Goal: Task Accomplishment & Management: Use online tool/utility

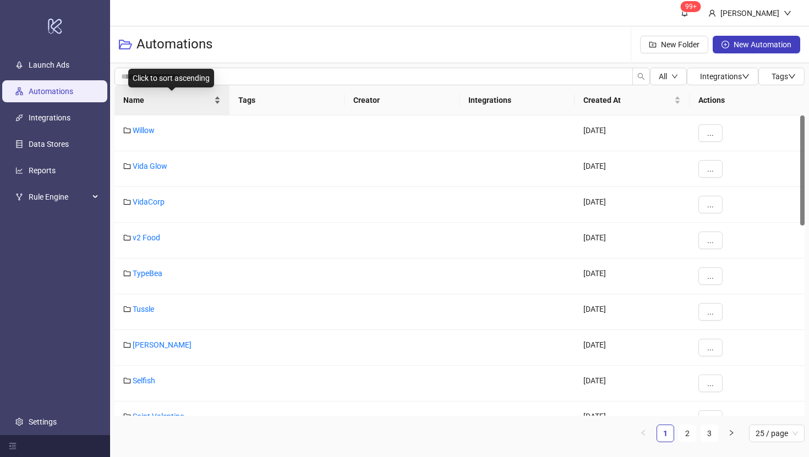
click at [131, 102] on span "Name" at bounding box center [167, 100] width 89 height 12
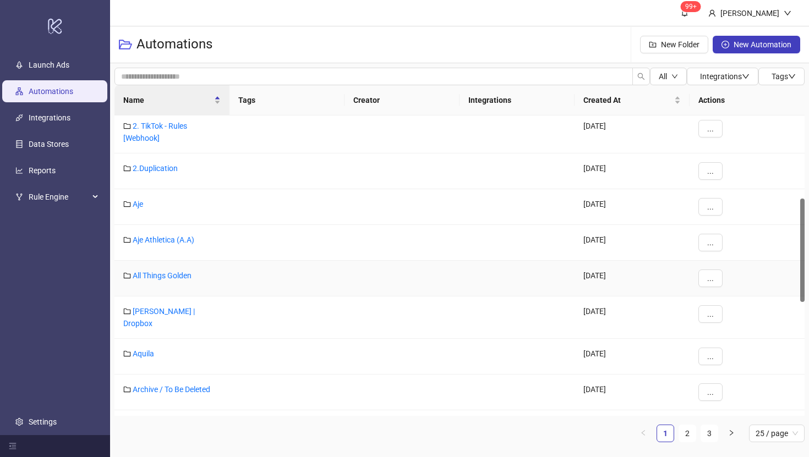
scroll to position [241, 0]
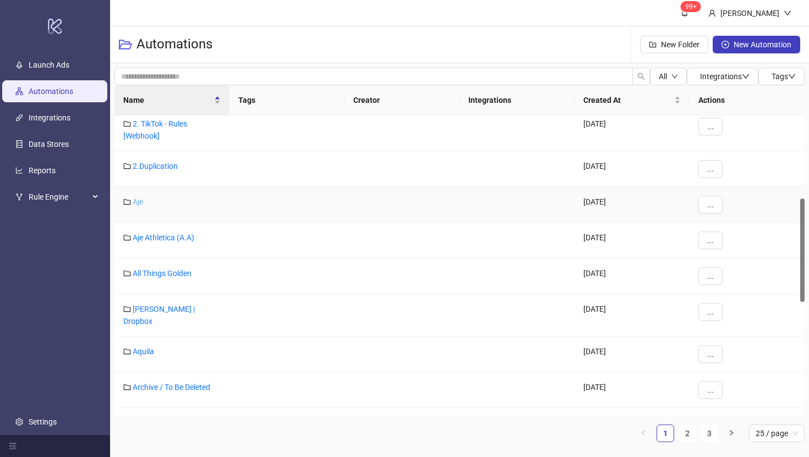
click at [137, 200] on link "Aje" at bounding box center [138, 202] width 10 height 9
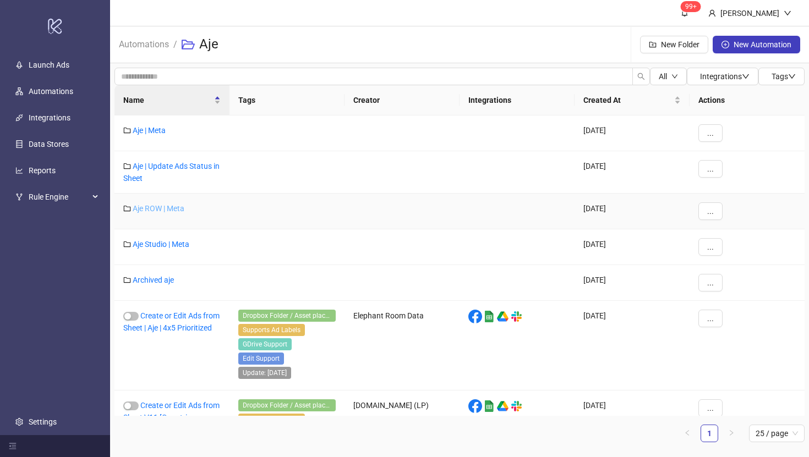
click at [148, 207] on link "Aje ROW | Meta" at bounding box center [159, 208] width 52 height 9
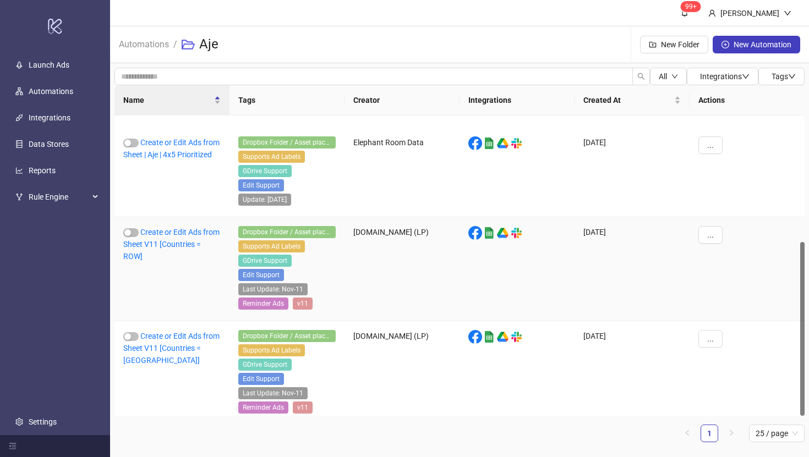
scroll to position [219, 0]
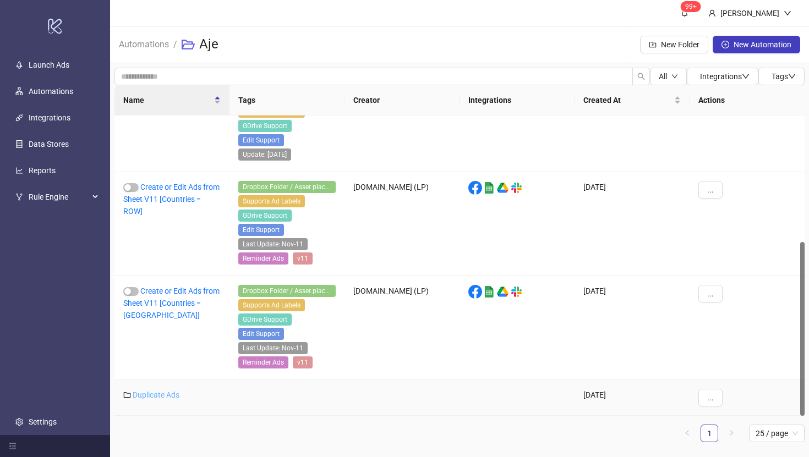
click at [151, 399] on link "Duplicate Ads" at bounding box center [156, 395] width 47 height 9
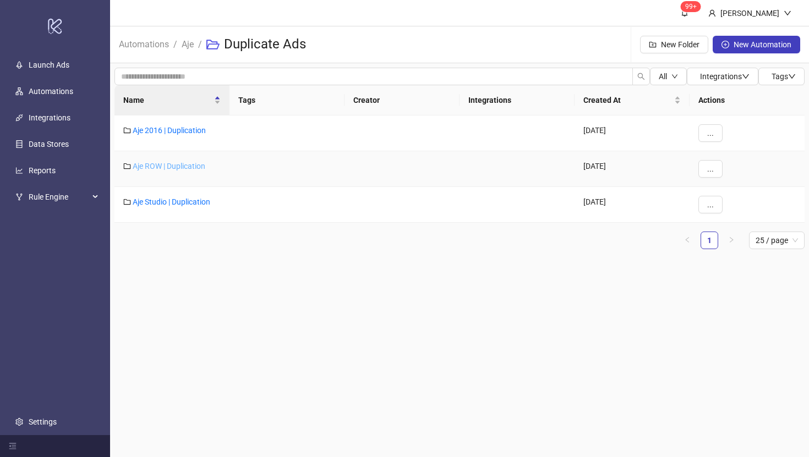
click at [157, 167] on link "Aje ROW | Duplication" at bounding box center [169, 166] width 73 height 9
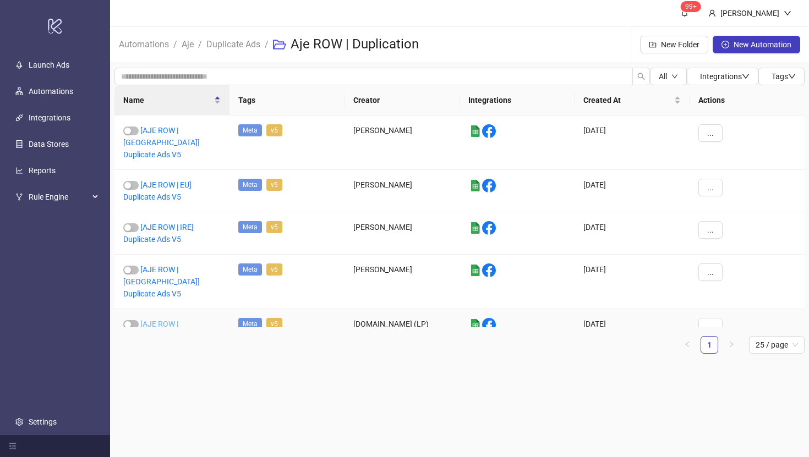
click at [157, 320] on link "[AJE ROW | US] Duplicate Ads V5" at bounding box center [161, 336] width 77 height 33
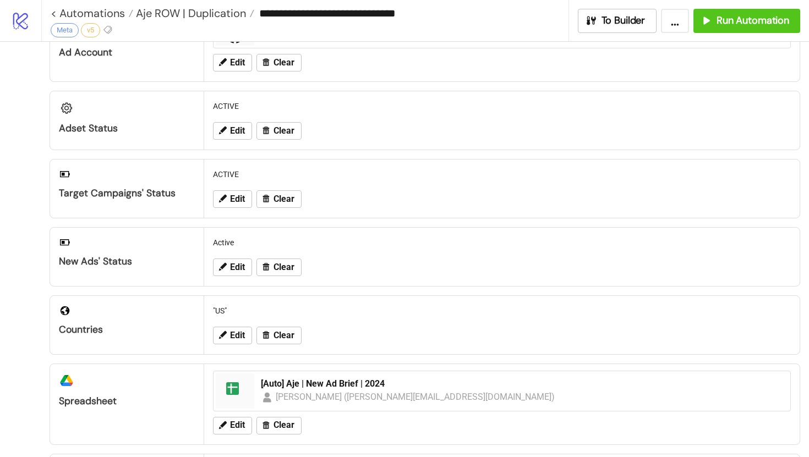
scroll to position [127, 0]
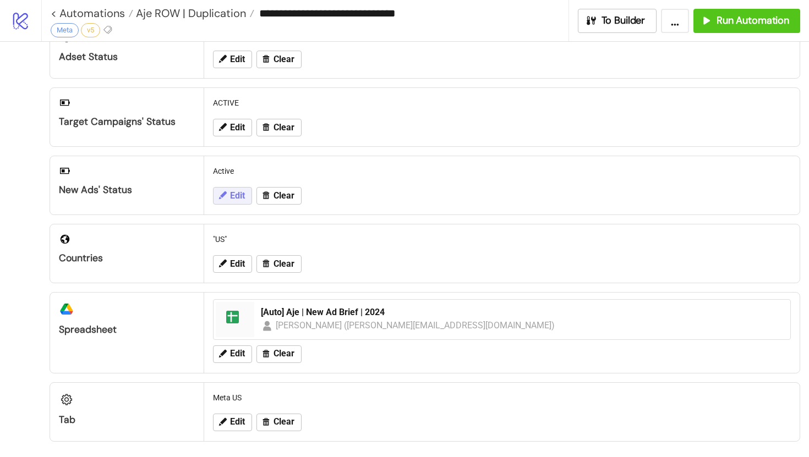
click at [242, 191] on span "Edit" at bounding box center [237, 196] width 15 height 10
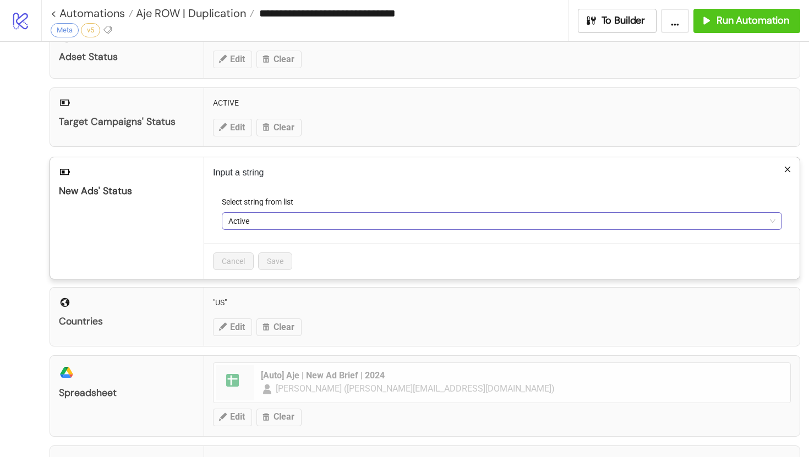
click at [256, 227] on span "Active" at bounding box center [501, 221] width 547 height 17
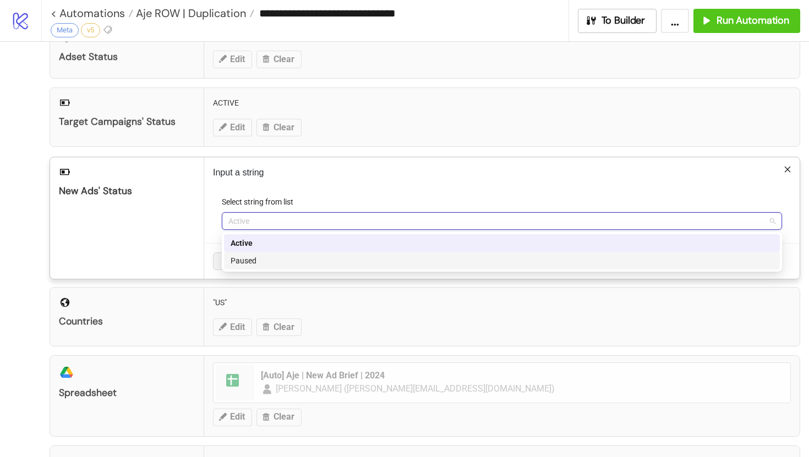
click at [259, 263] on div "Paused" at bounding box center [502, 261] width 543 height 12
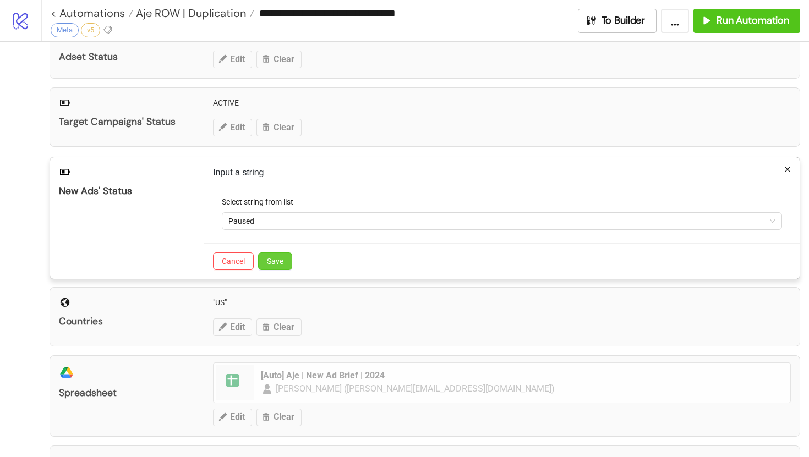
click at [282, 260] on span "Save" at bounding box center [275, 261] width 17 height 9
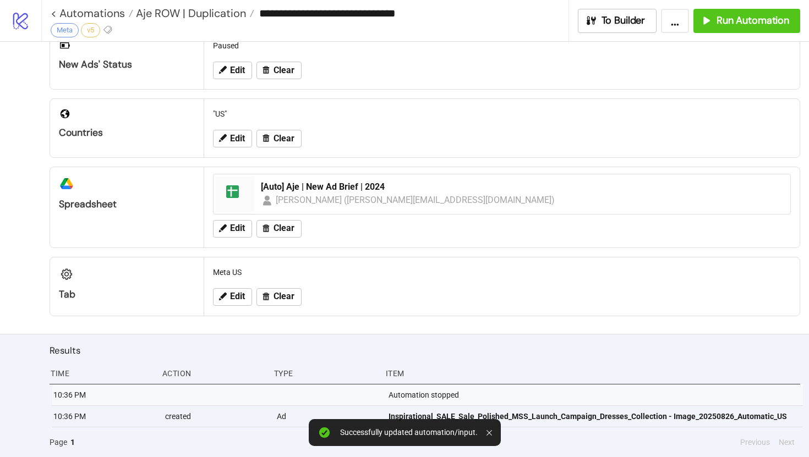
scroll to position [0, 0]
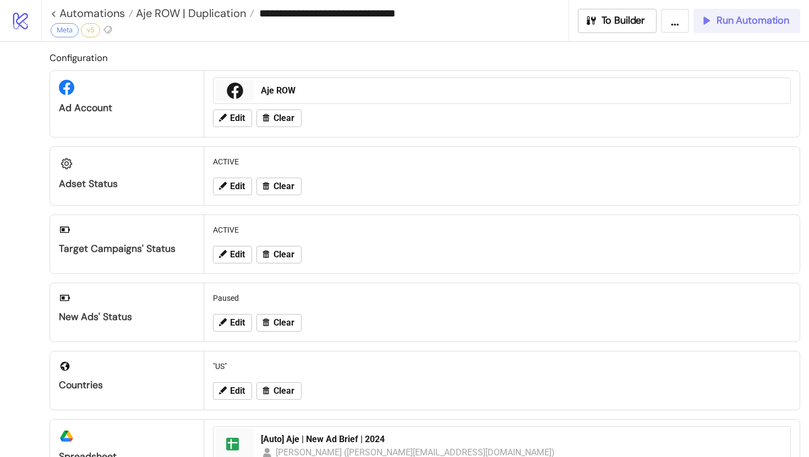
click at [768, 19] on span "Run Automation" at bounding box center [753, 20] width 73 height 13
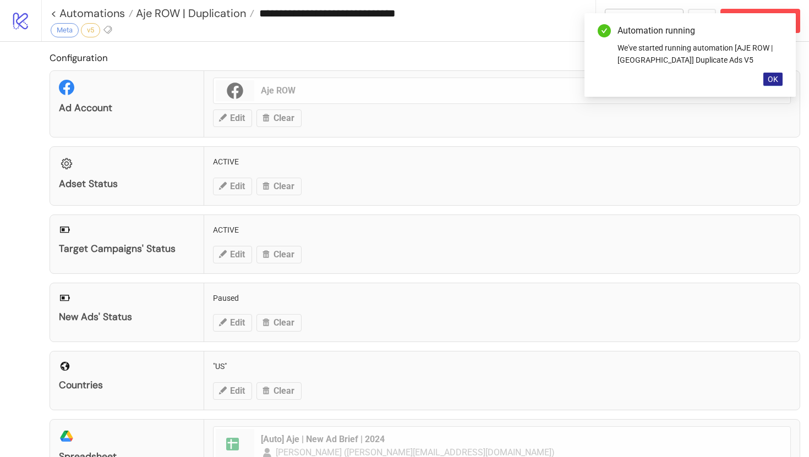
click at [772, 81] on span "OK" at bounding box center [773, 79] width 10 height 9
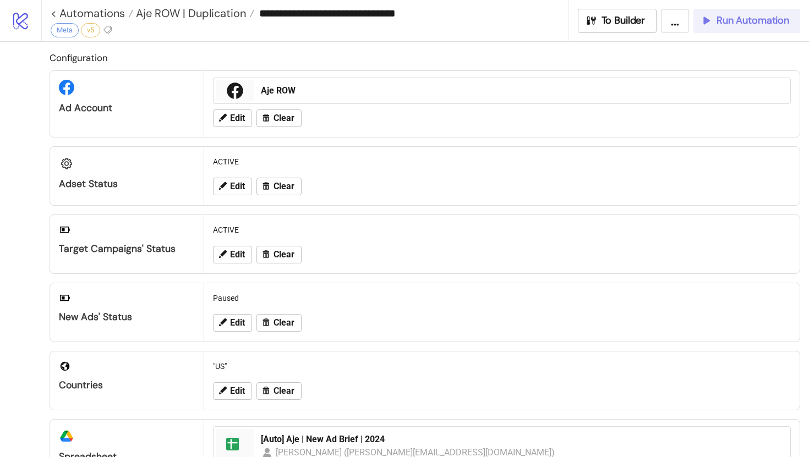
click at [733, 28] on button "Run Automation" at bounding box center [747, 21] width 107 height 24
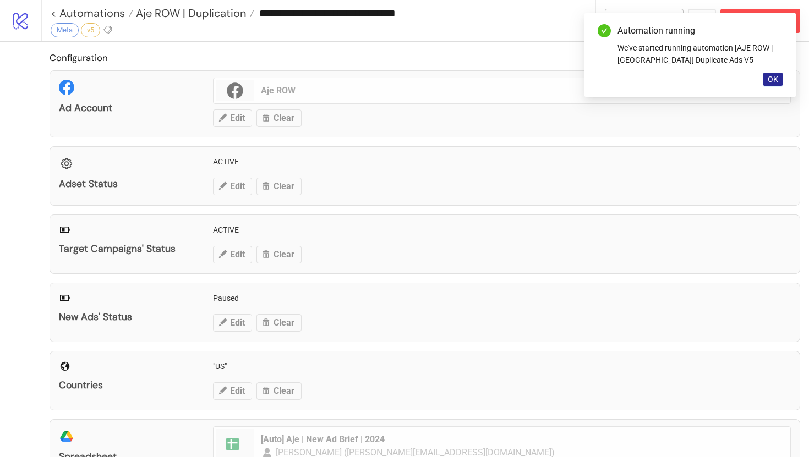
click at [771, 79] on span "OK" at bounding box center [773, 79] width 10 height 9
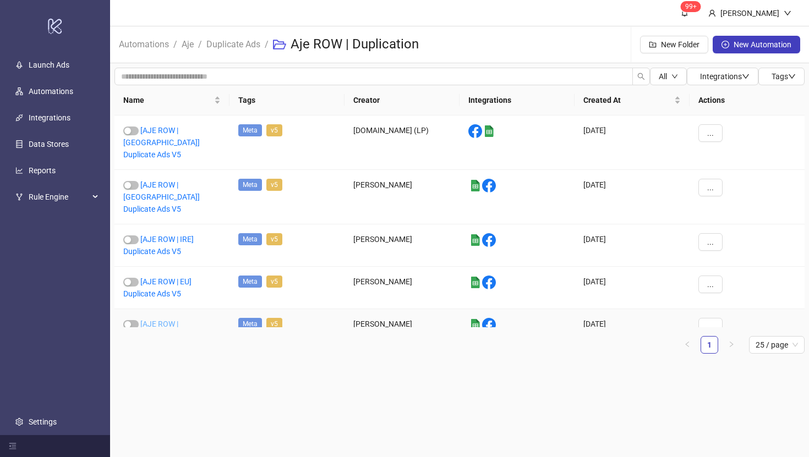
click at [165, 320] on link "[AJE ROW | Asia] Duplicate Ads V5" at bounding box center [161, 336] width 77 height 33
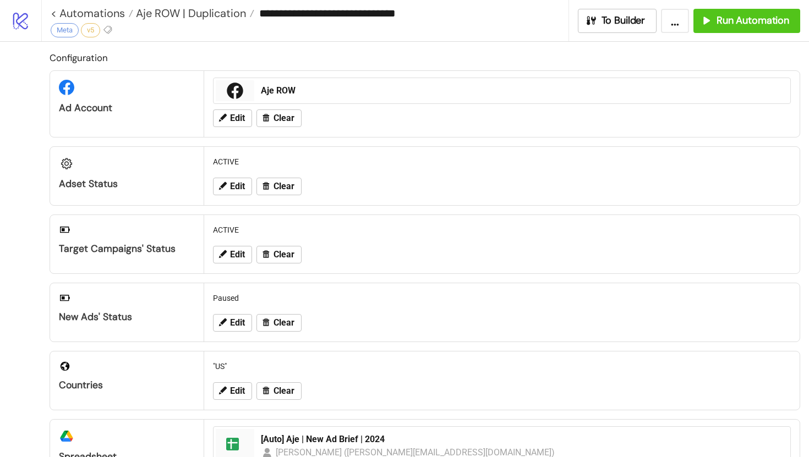
type input "**********"
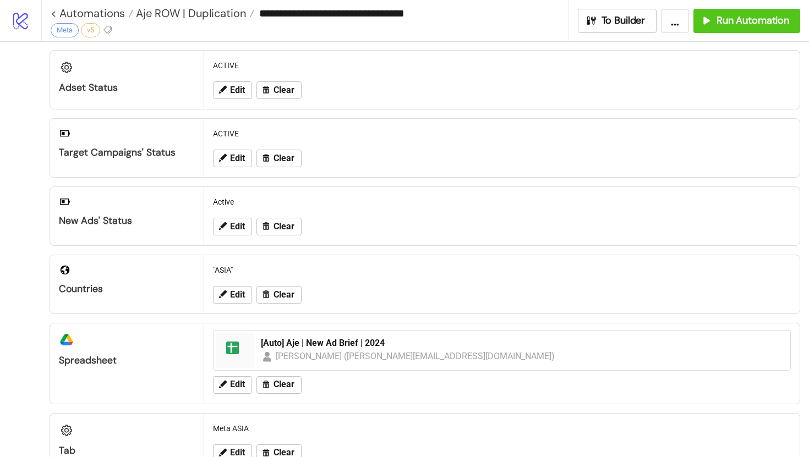
scroll to position [96, 0]
click at [244, 228] on span "Edit" at bounding box center [237, 227] width 15 height 10
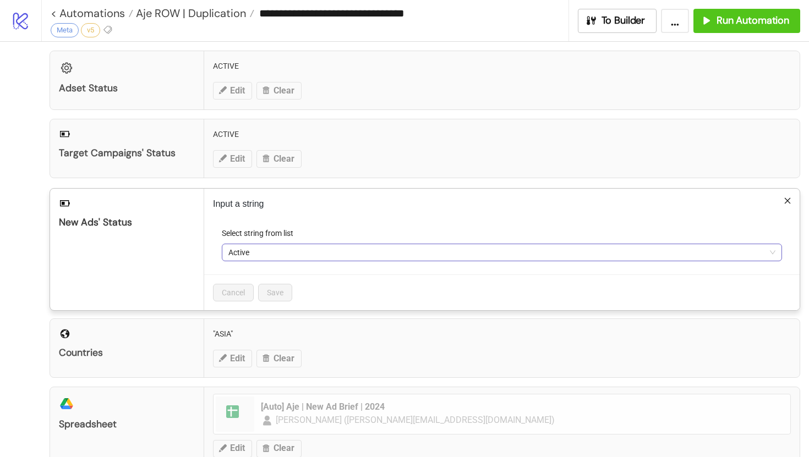
click at [248, 258] on span "Active" at bounding box center [501, 252] width 547 height 17
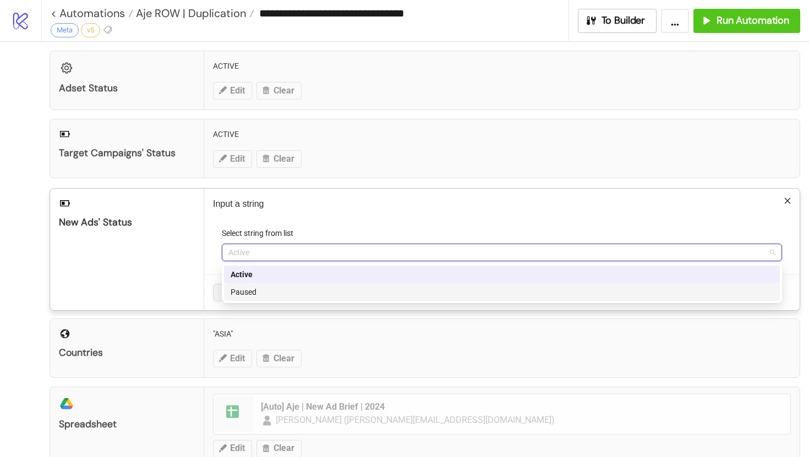
click at [250, 291] on div "Paused" at bounding box center [502, 292] width 543 height 12
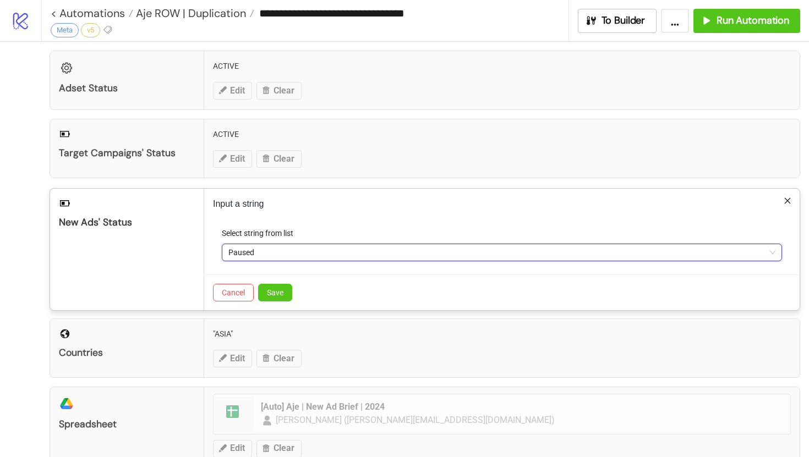
click at [356, 215] on div "Input a string Select string from list Paused Paused Cancel Save" at bounding box center [502, 250] width 596 height 122
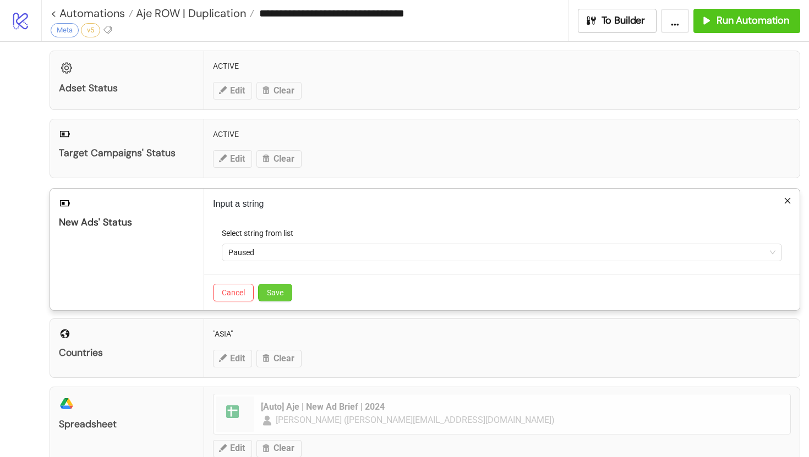
click at [286, 288] on button "Save" at bounding box center [275, 293] width 34 height 18
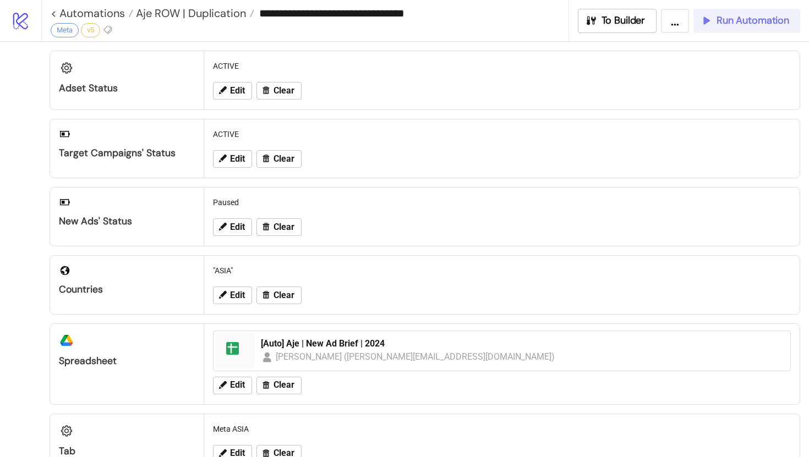
click at [758, 26] on span "Run Automation" at bounding box center [753, 20] width 73 height 13
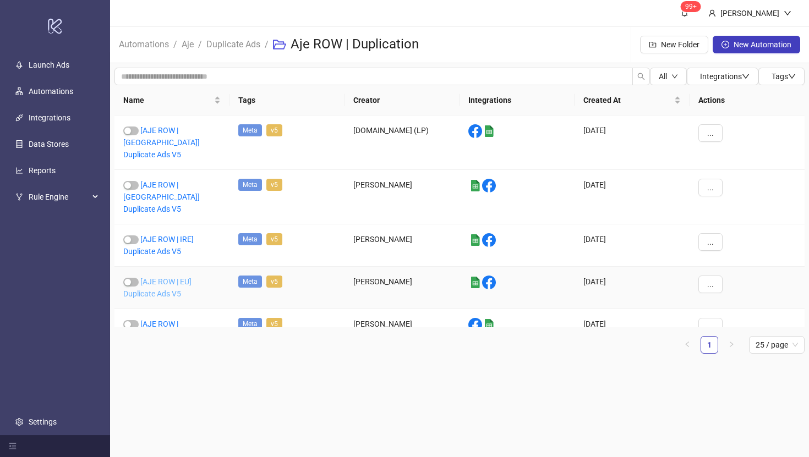
click at [162, 277] on link "[AJE ROW | EU] Duplicate Ads V5" at bounding box center [157, 287] width 68 height 21
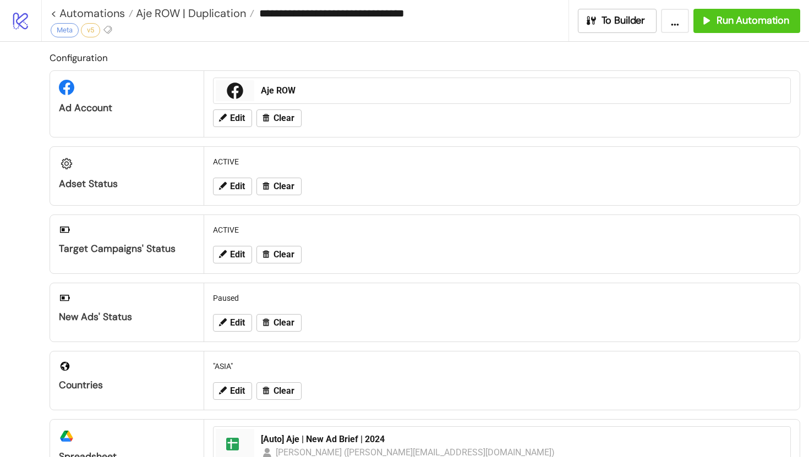
type input "**********"
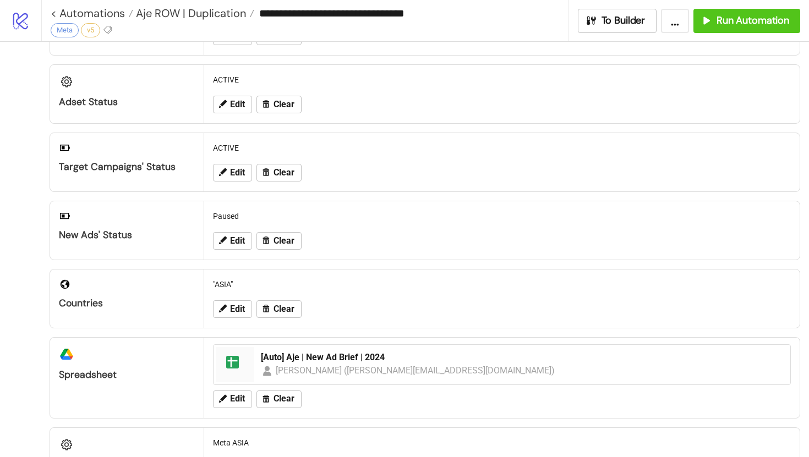
scroll to position [83, 0]
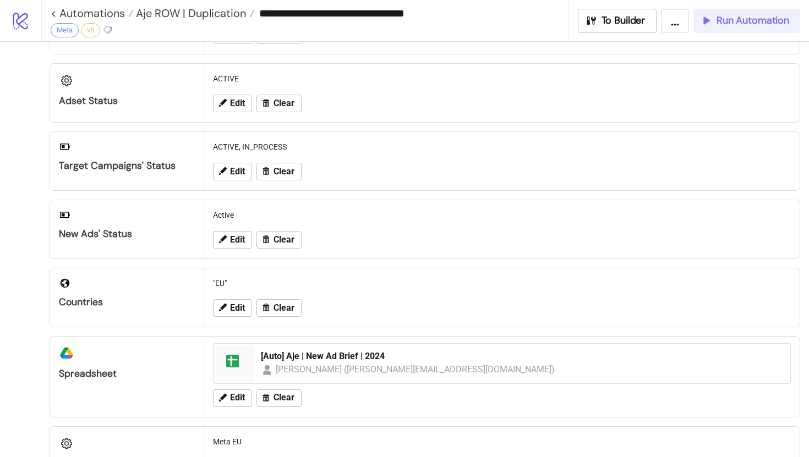
click at [765, 26] on span "Run Automation" at bounding box center [753, 20] width 73 height 13
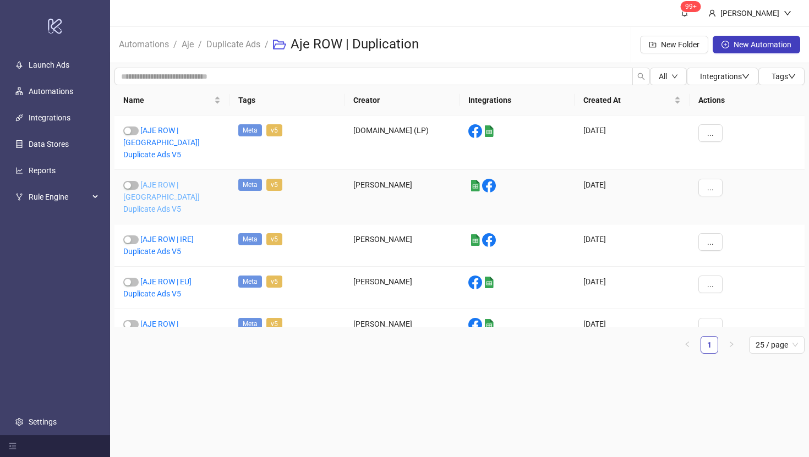
click at [172, 181] on link "[AJE ROW | UK] Duplicate Ads V5" at bounding box center [161, 197] width 77 height 33
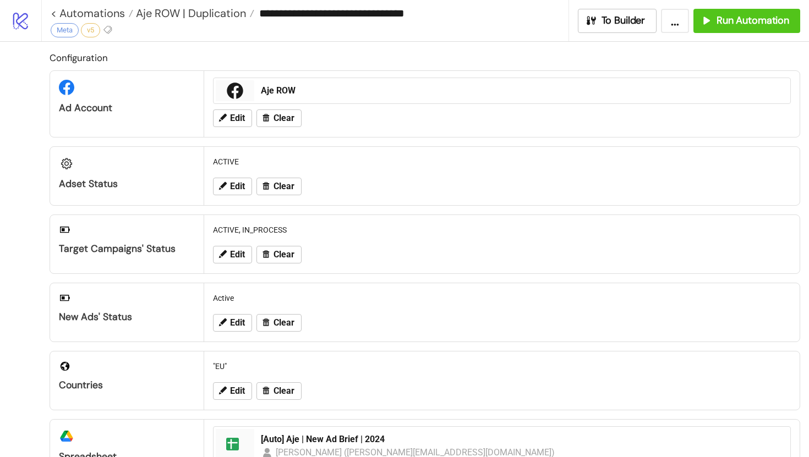
type input "**********"
click at [233, 332] on div "Edit Clear" at bounding box center [502, 323] width 587 height 29
click at [231, 321] on span "Edit" at bounding box center [237, 323] width 15 height 10
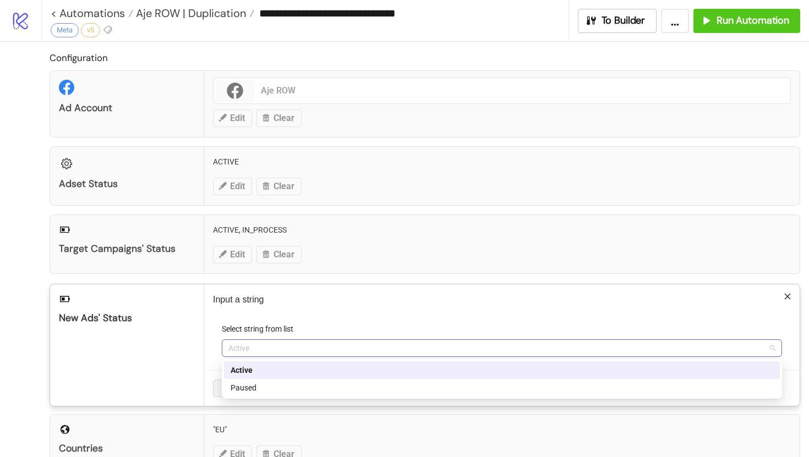
click at [268, 348] on span "Active" at bounding box center [501, 348] width 547 height 17
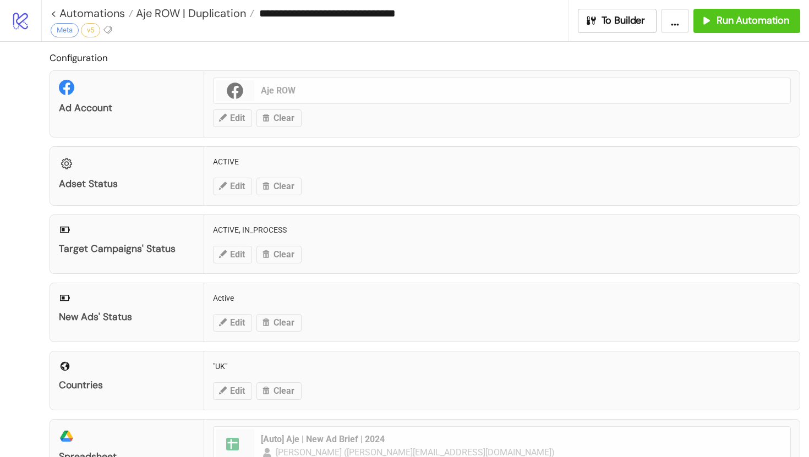
click at [236, 320] on div "New Ads' Status Active Edit Clear" at bounding box center [425, 312] width 751 height 59
click at [235, 323] on div "New Ads' Status Active Edit Clear" at bounding box center [425, 312] width 751 height 59
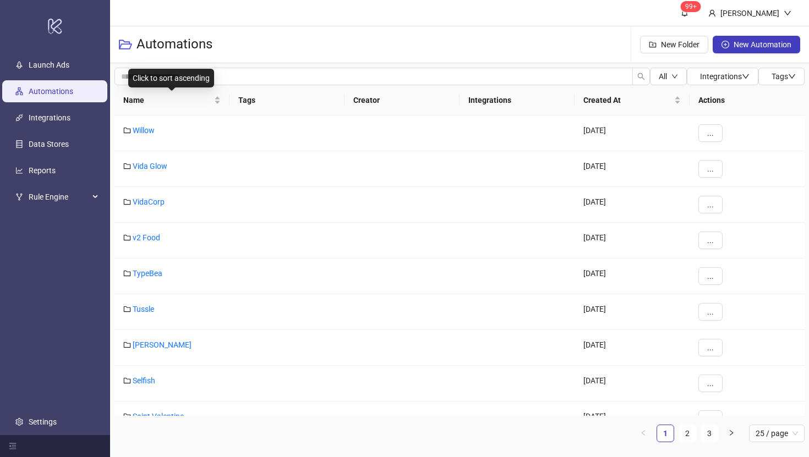
click at [140, 99] on span "Name" at bounding box center [167, 100] width 89 height 12
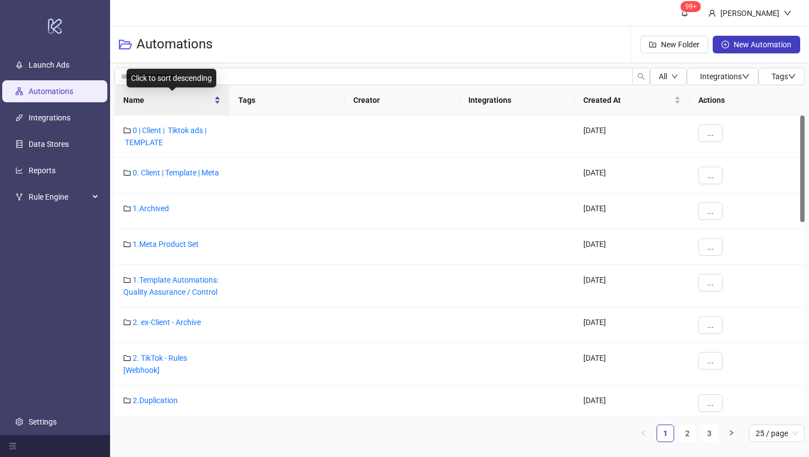
click at [132, 102] on span "Name" at bounding box center [167, 100] width 89 height 12
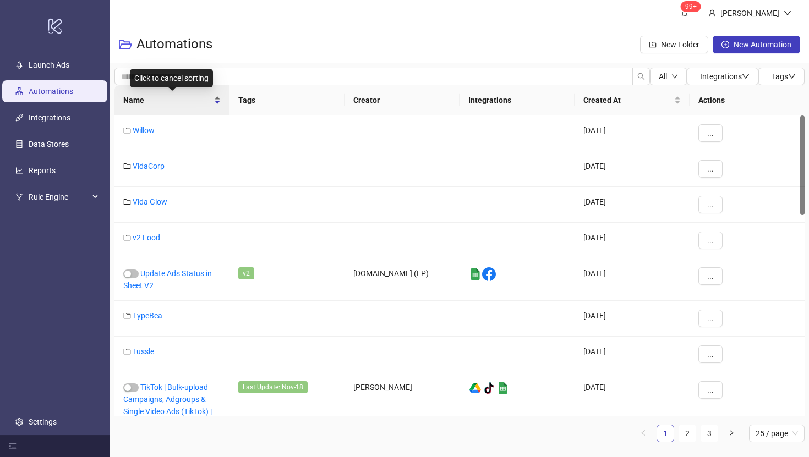
click at [138, 98] on span "Name" at bounding box center [167, 100] width 89 height 12
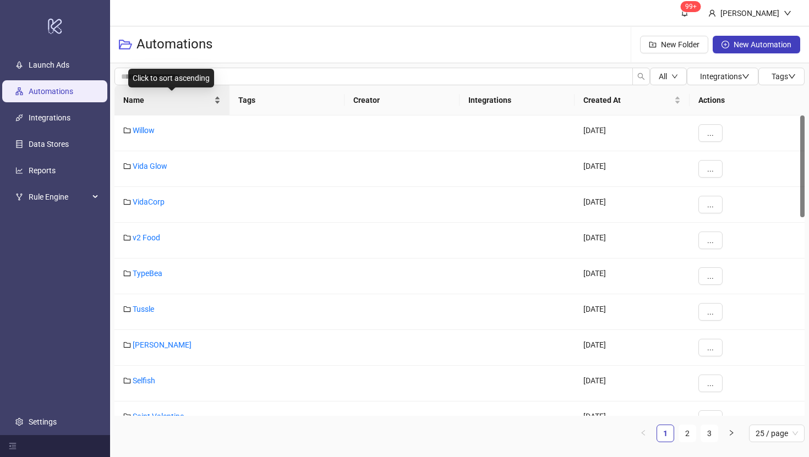
click at [218, 103] on div "Name" at bounding box center [171, 100] width 97 height 12
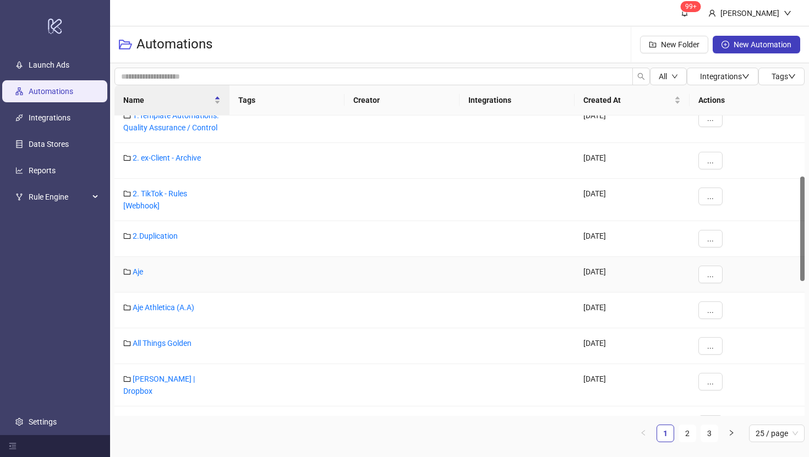
scroll to position [175, 0]
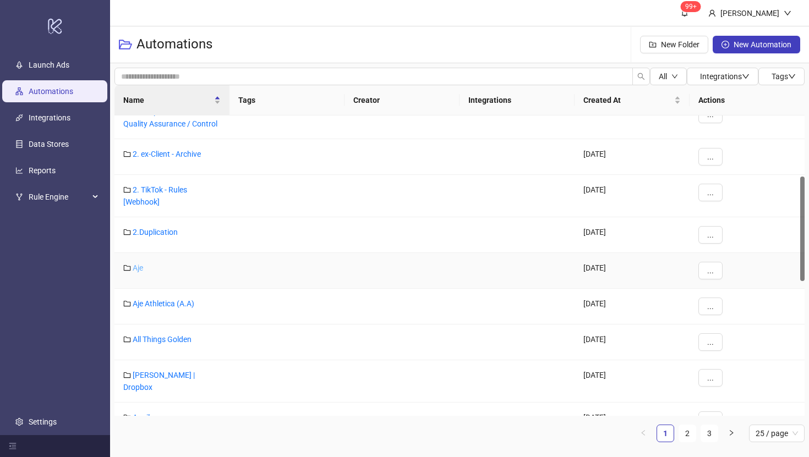
click at [139, 266] on link "Aje" at bounding box center [138, 268] width 10 height 9
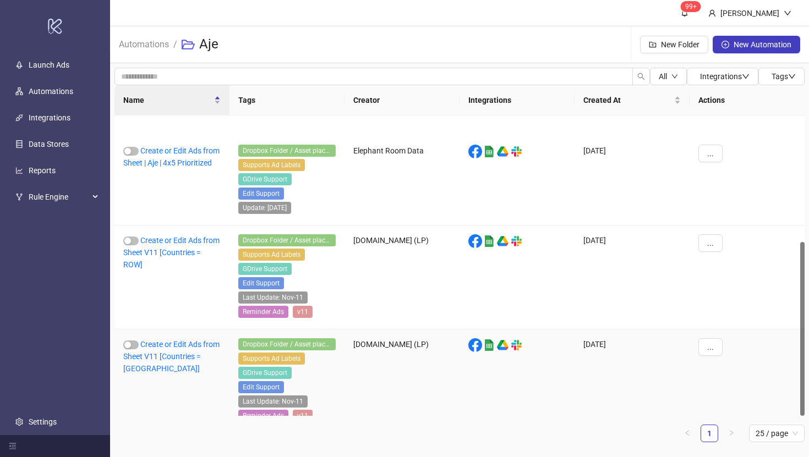
scroll to position [219, 0]
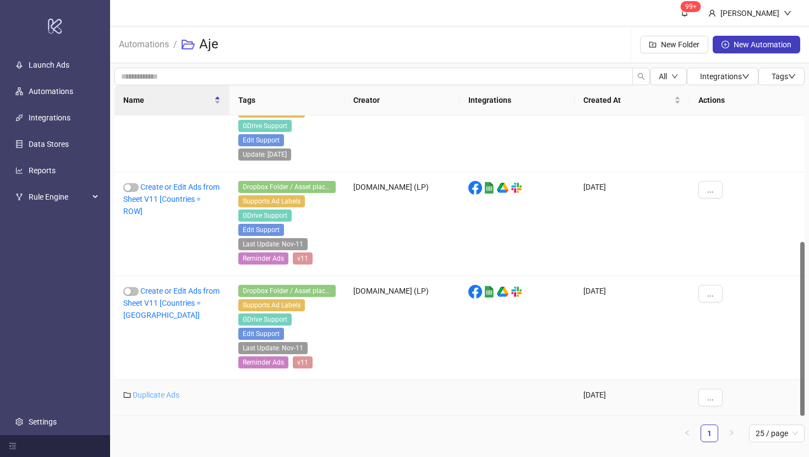
click at [153, 395] on link "Duplicate Ads" at bounding box center [156, 395] width 47 height 9
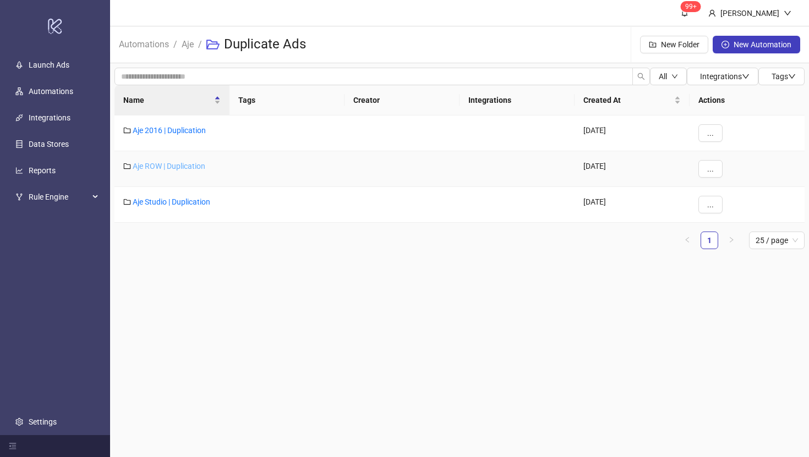
click at [172, 162] on link "Aje ROW | Duplication" at bounding box center [169, 166] width 73 height 9
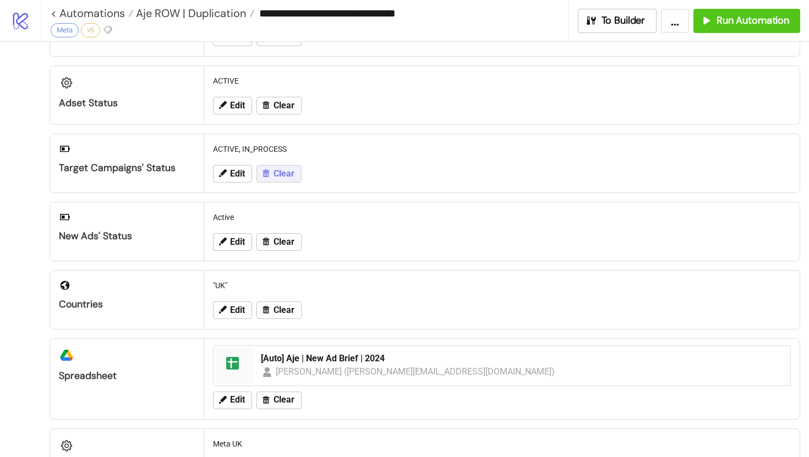
scroll to position [106, 0]
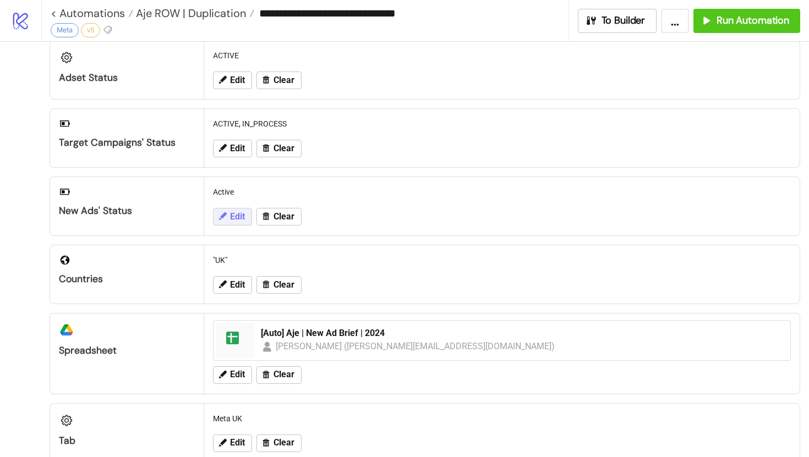
click at [231, 219] on span "Edit" at bounding box center [237, 217] width 15 height 10
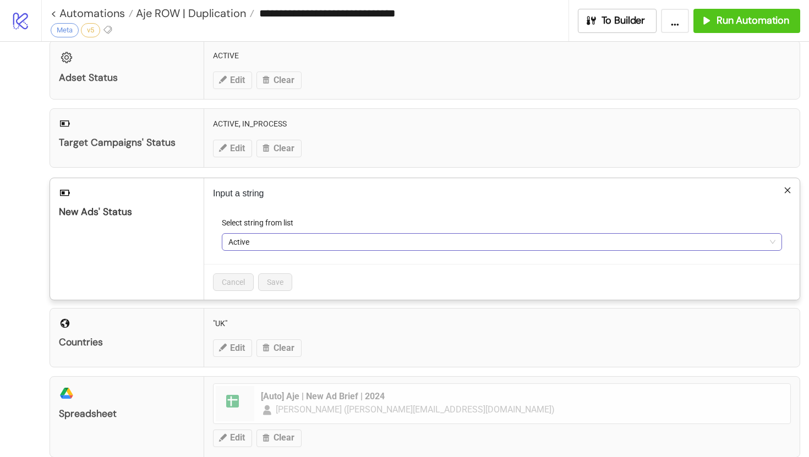
click at [250, 246] on span "Active" at bounding box center [501, 242] width 547 height 17
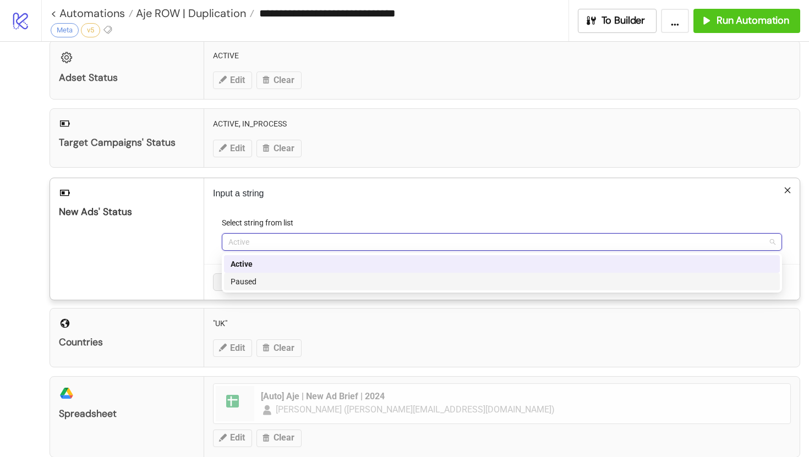
click at [251, 282] on div "Paused" at bounding box center [502, 282] width 543 height 12
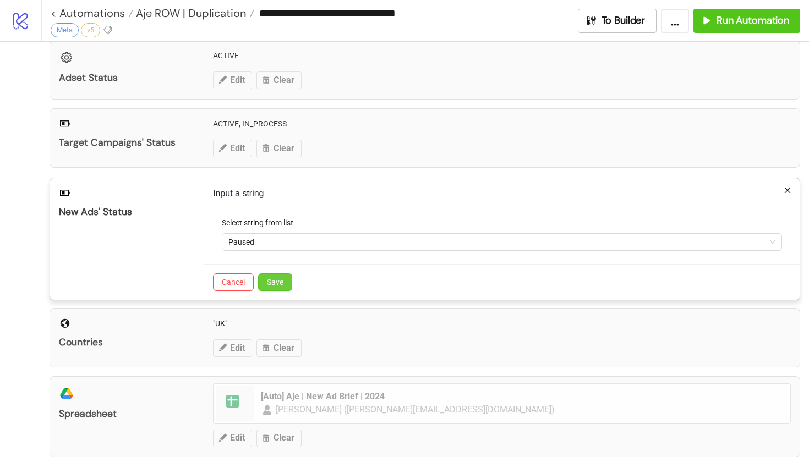
click at [275, 282] on span "Save" at bounding box center [275, 282] width 17 height 9
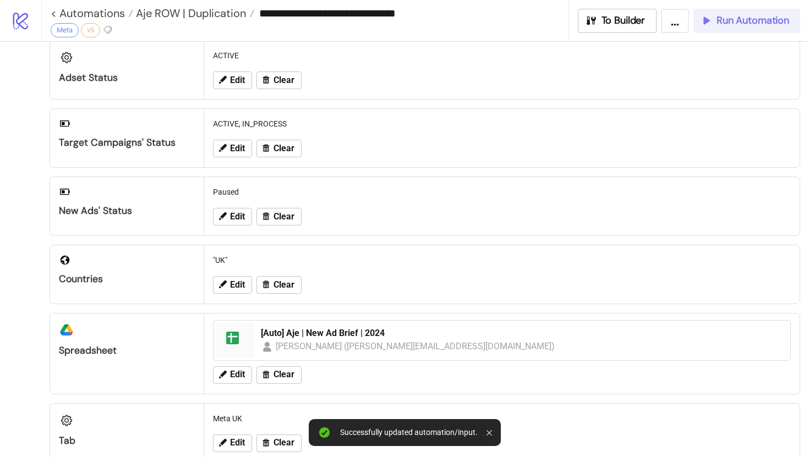
click at [767, 21] on span "Run Automation" at bounding box center [753, 20] width 73 height 13
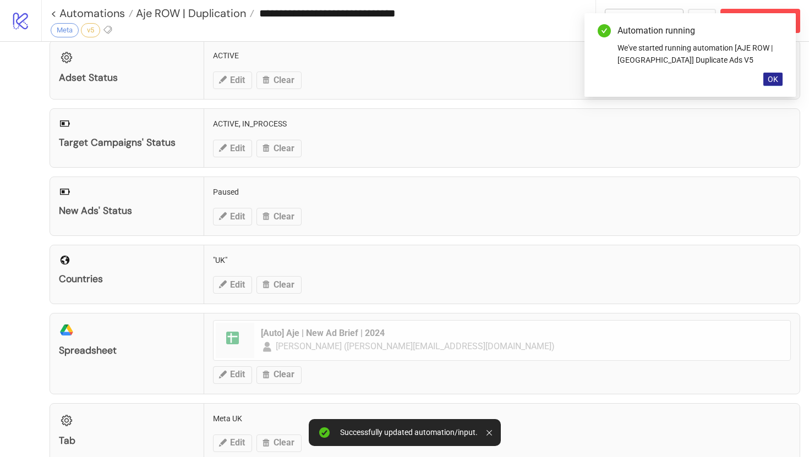
click at [780, 77] on button "OK" at bounding box center [773, 79] width 19 height 13
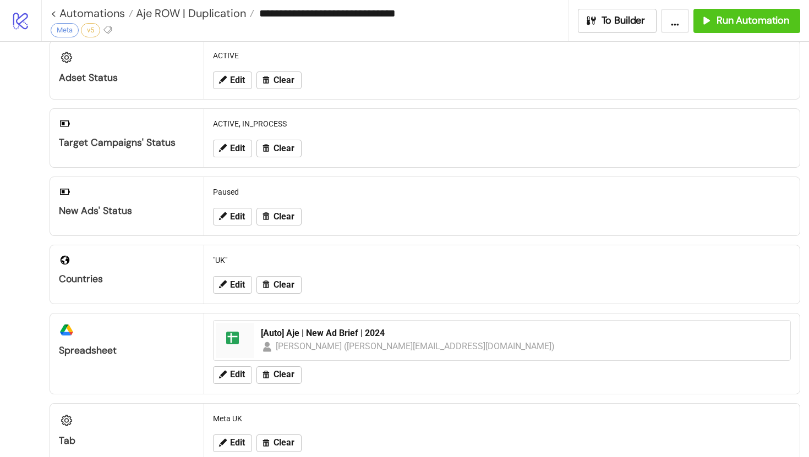
scroll to position [0, 0]
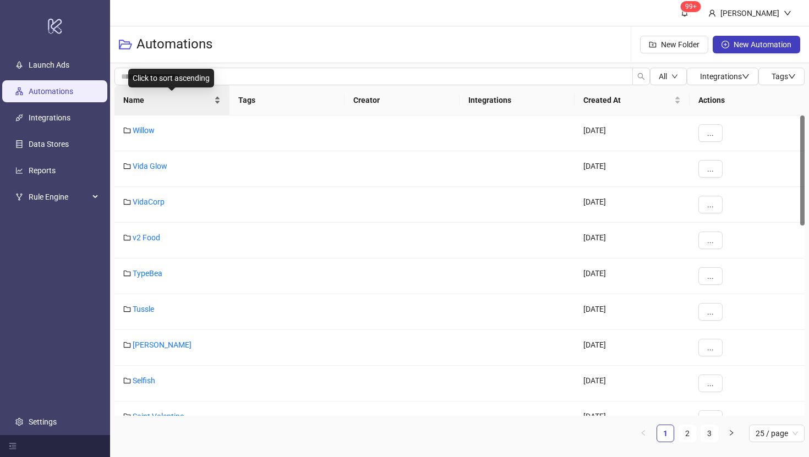
click at [132, 100] on span "Name" at bounding box center [167, 100] width 89 height 12
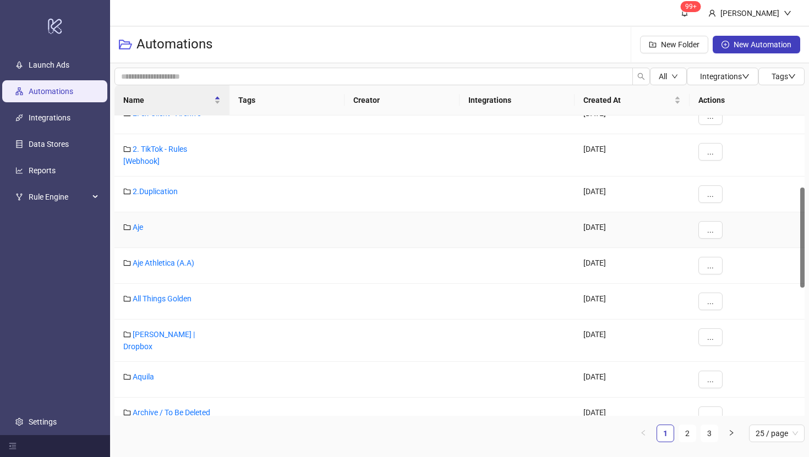
scroll to position [215, 0]
click at [133, 227] on link "Aje" at bounding box center [138, 228] width 10 height 9
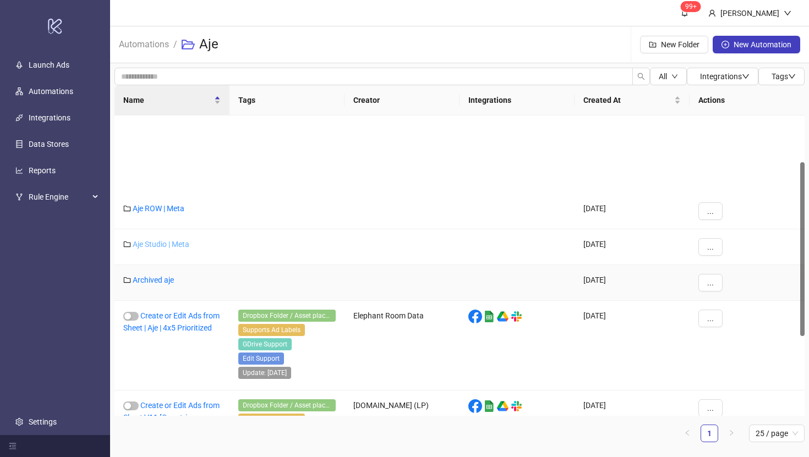
scroll to position [219, 0]
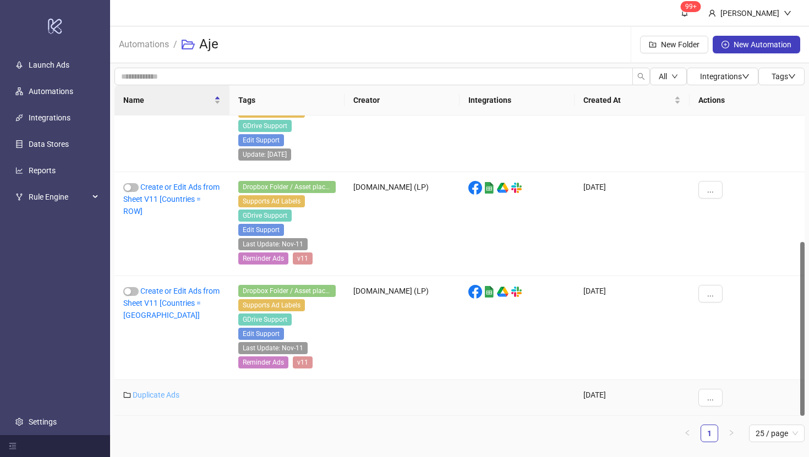
click at [143, 399] on link "Duplicate Ads" at bounding box center [156, 395] width 47 height 9
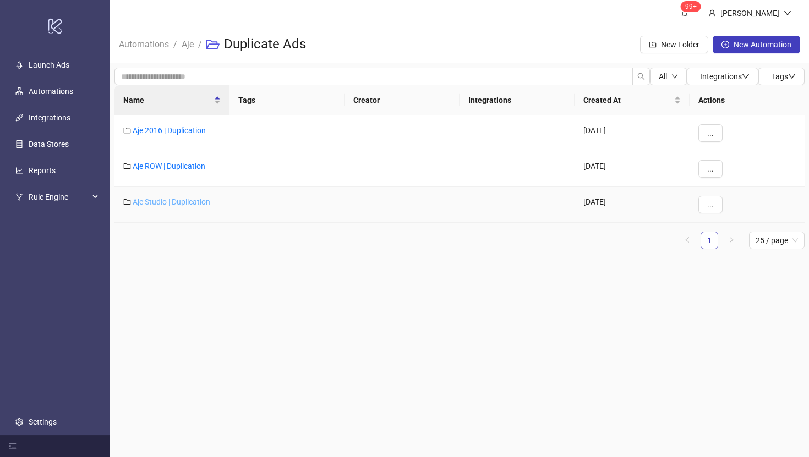
click at [163, 203] on link "Aje Studio | Duplication" at bounding box center [172, 202] width 78 height 9
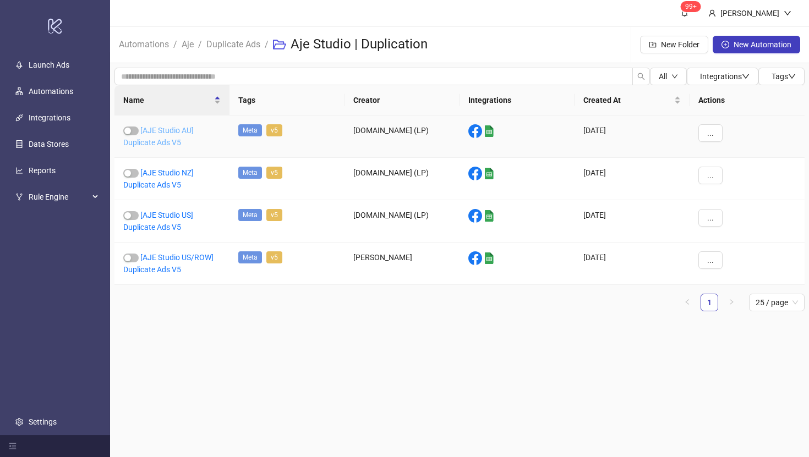
click at [165, 132] on link "[AJE Studio AU] Duplicate Ads V5" at bounding box center [158, 136] width 70 height 21
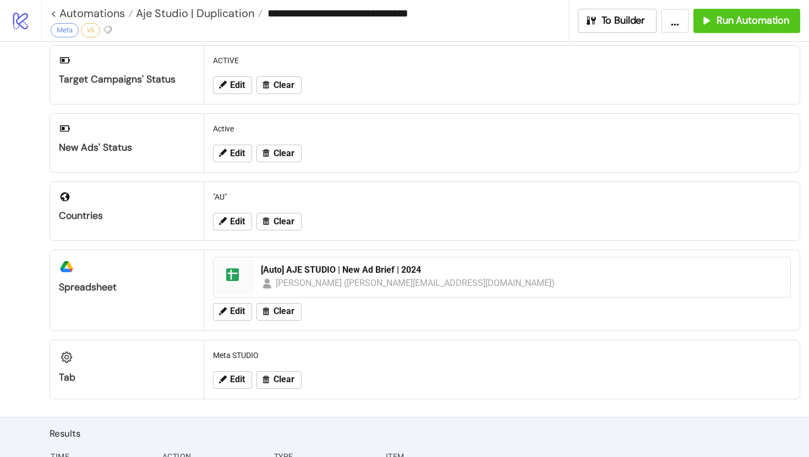
scroll to position [173, 0]
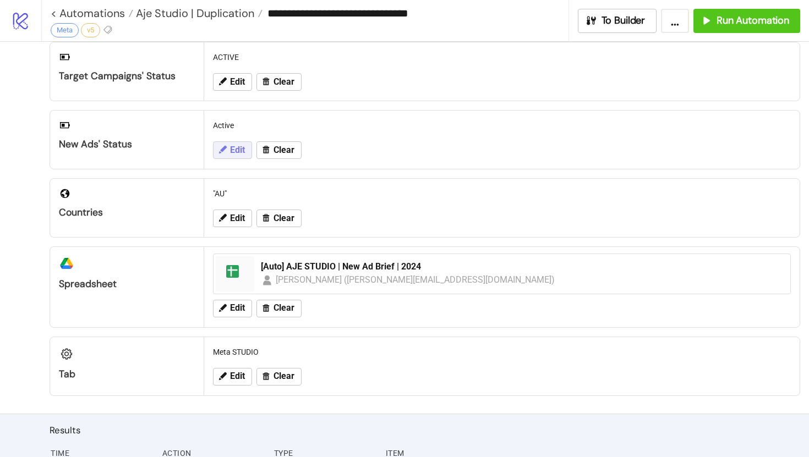
click at [241, 148] on span "Edit" at bounding box center [237, 150] width 15 height 10
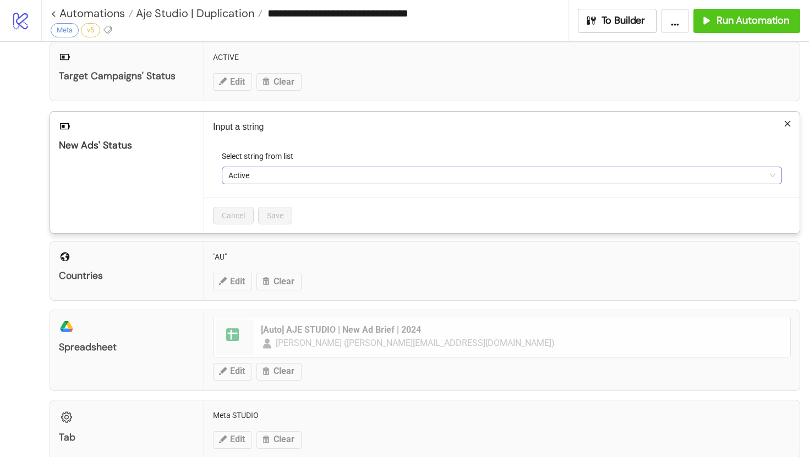
click at [248, 175] on span "Active" at bounding box center [501, 175] width 547 height 17
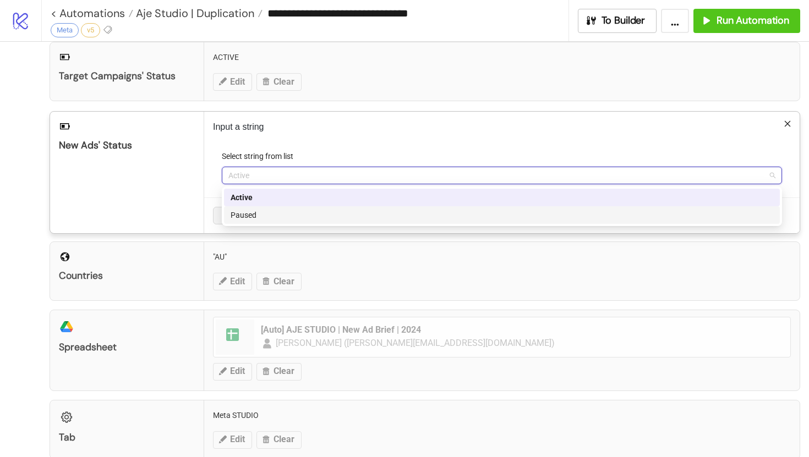
click at [254, 211] on div "Paused" at bounding box center [502, 215] width 543 height 12
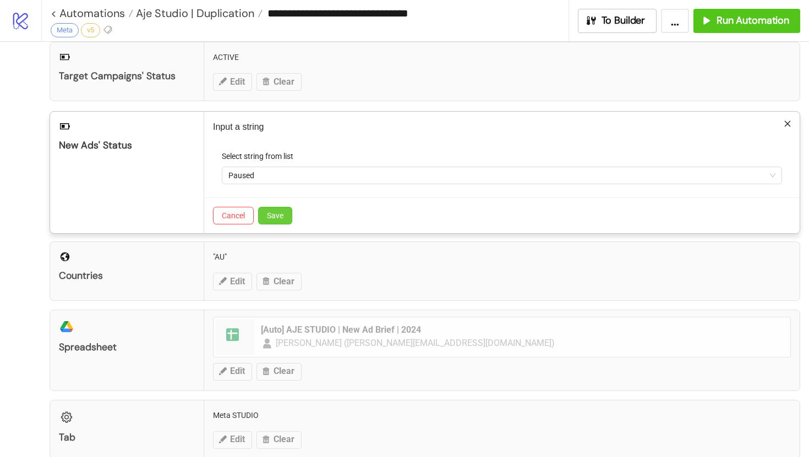
click at [288, 215] on button "Save" at bounding box center [275, 216] width 34 height 18
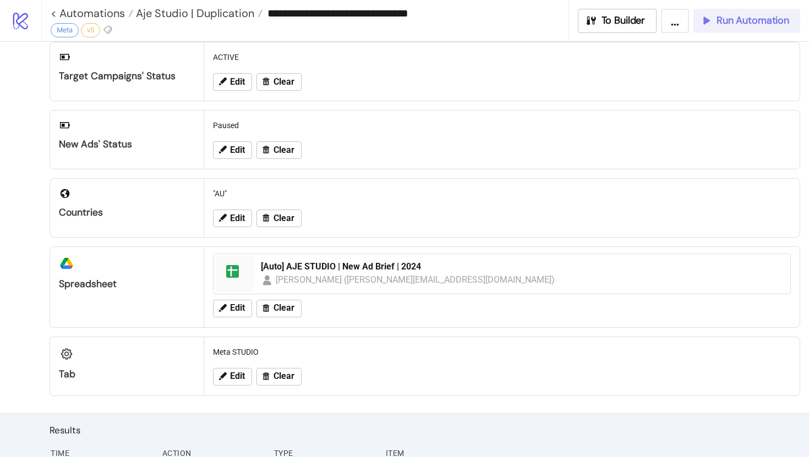
click at [731, 22] on span "Run Automation" at bounding box center [753, 20] width 73 height 13
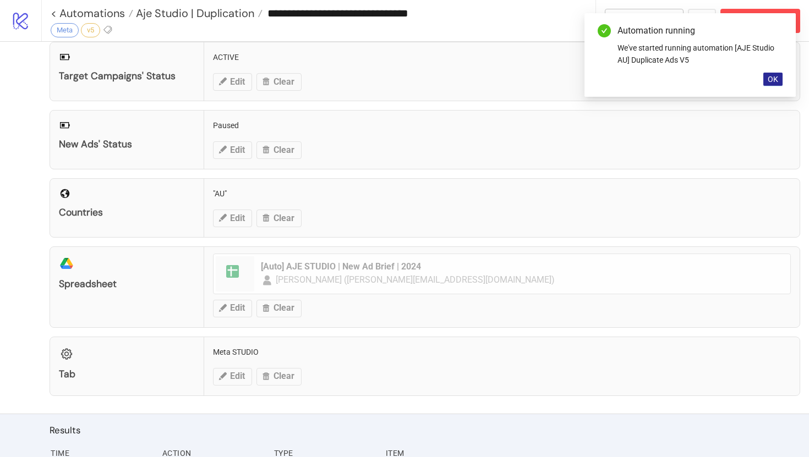
click at [775, 77] on span "OK" at bounding box center [773, 79] width 10 height 9
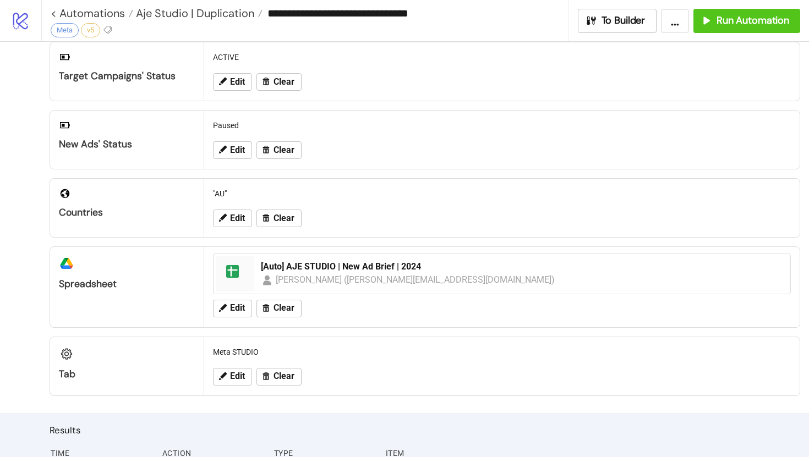
scroll to position [510, 0]
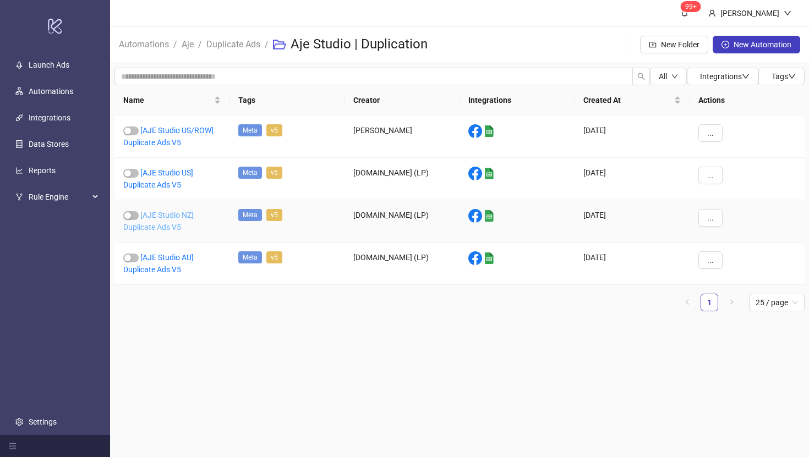
click at [160, 222] on link "[AJE Studio NZ] Duplicate Ads V5" at bounding box center [158, 221] width 70 height 21
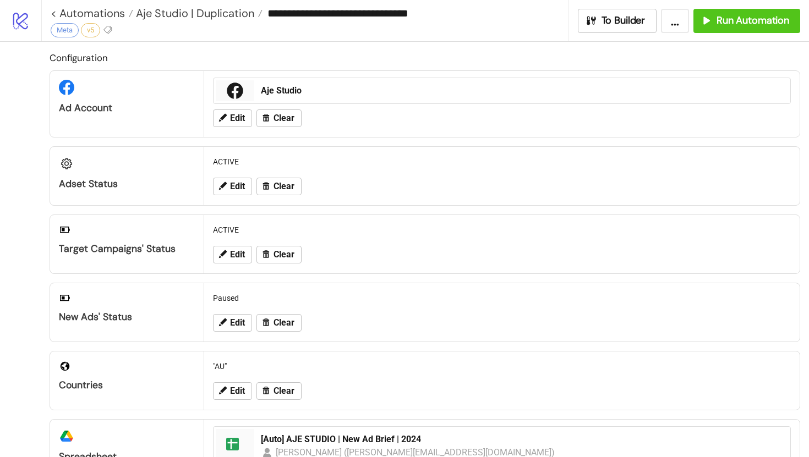
type input "**********"
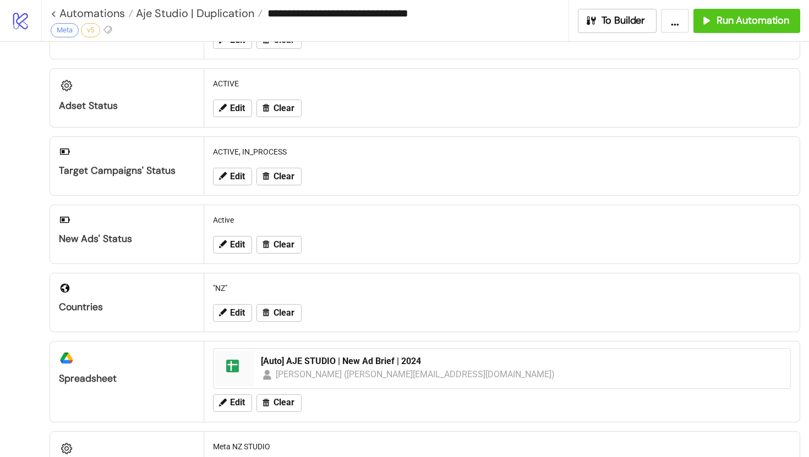
scroll to position [79, 0]
click at [236, 238] on button "Edit" at bounding box center [232, 245] width 39 height 18
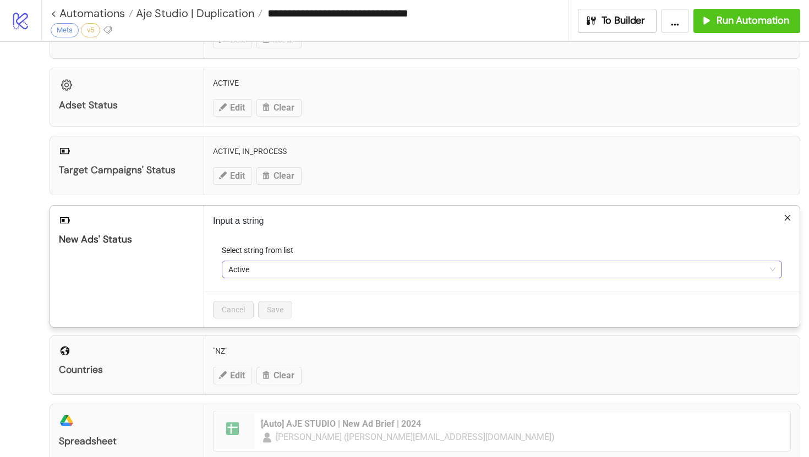
click at [251, 267] on span "Active" at bounding box center [501, 269] width 547 height 17
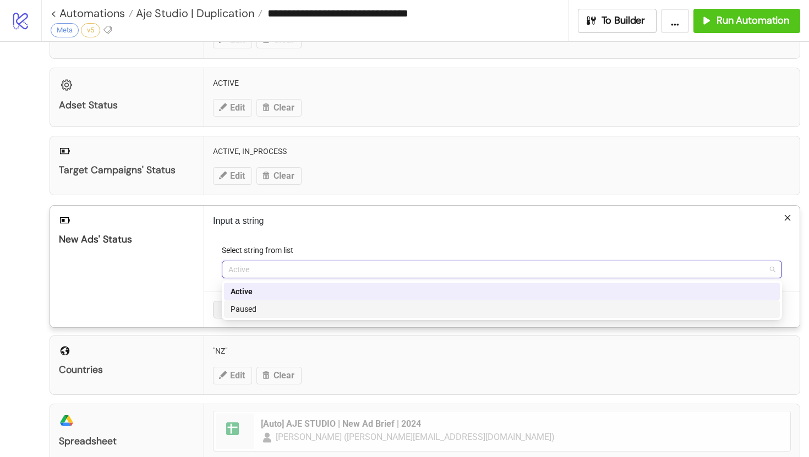
click at [259, 305] on div "Paused" at bounding box center [502, 309] width 543 height 12
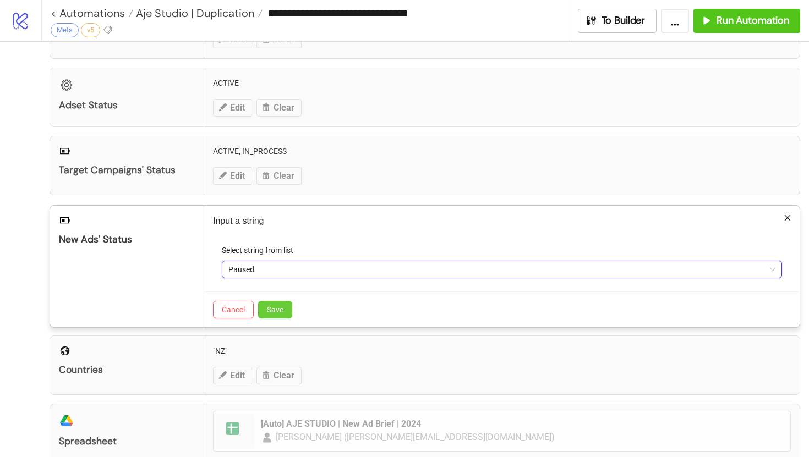
click at [286, 307] on button "Save" at bounding box center [275, 310] width 34 height 18
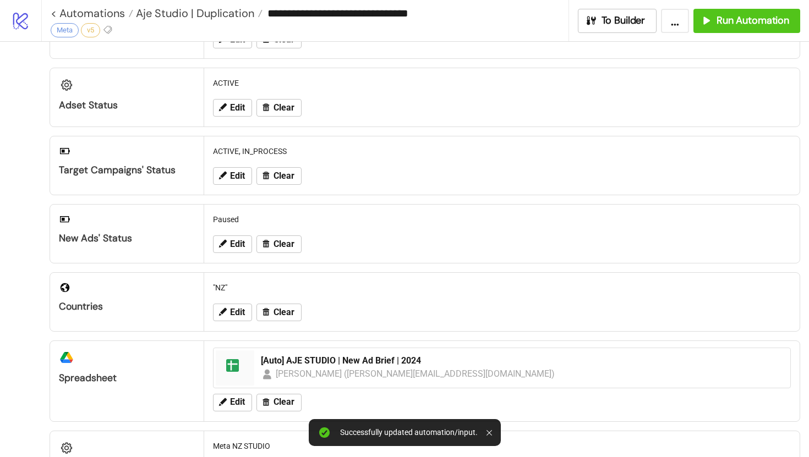
scroll to position [0, 0]
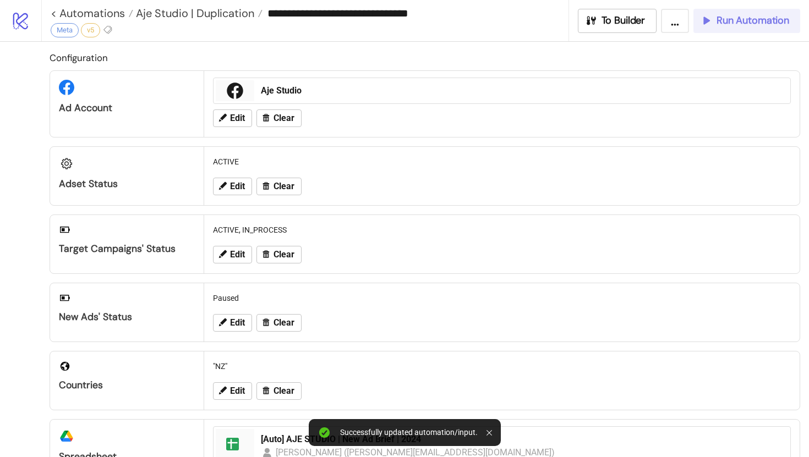
click at [740, 24] on span "Run Automation" at bounding box center [753, 20] width 73 height 13
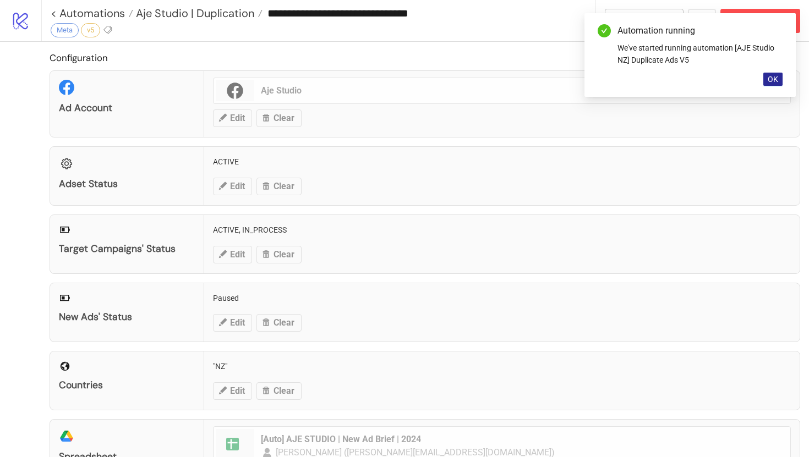
click at [777, 79] on span "OK" at bounding box center [773, 79] width 10 height 9
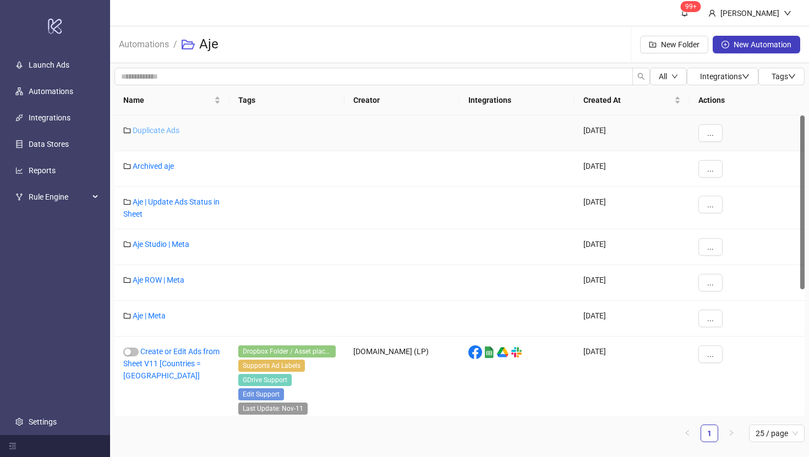
click at [161, 133] on link "Duplicate Ads" at bounding box center [156, 130] width 47 height 9
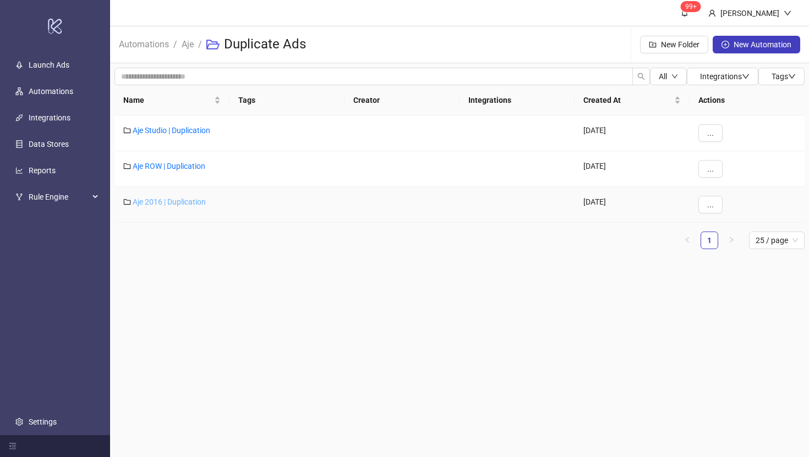
click at [151, 204] on link "Aje 2016 | Duplication" at bounding box center [169, 202] width 73 height 9
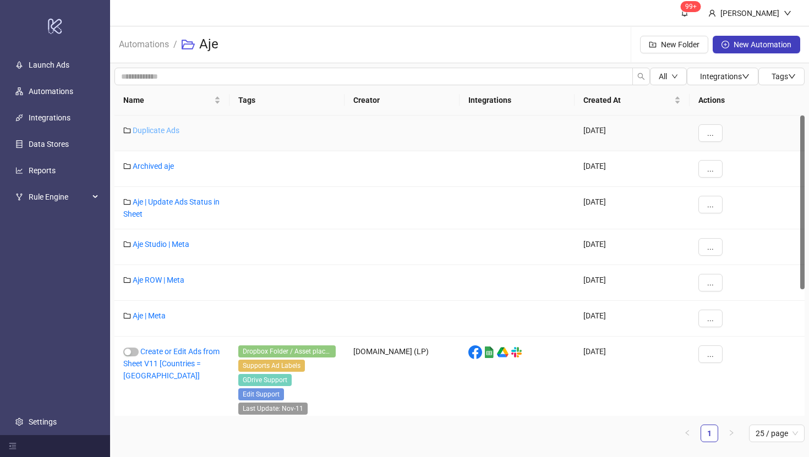
click at [149, 127] on link "Duplicate Ads" at bounding box center [156, 130] width 47 height 9
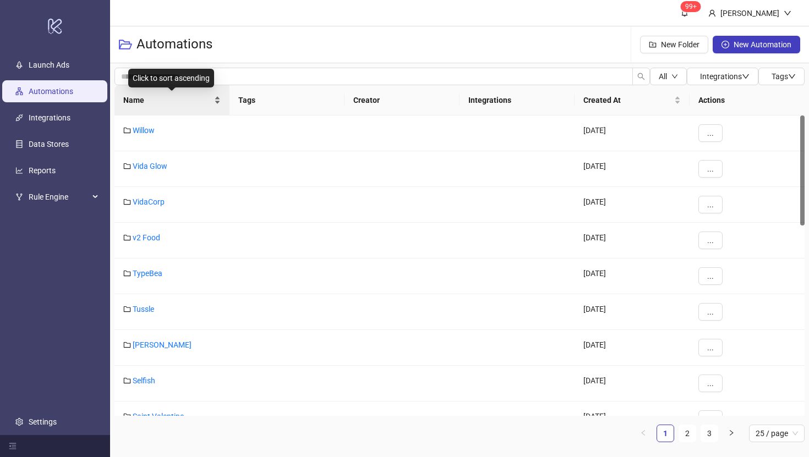
click at [140, 99] on span "Name" at bounding box center [167, 100] width 89 height 12
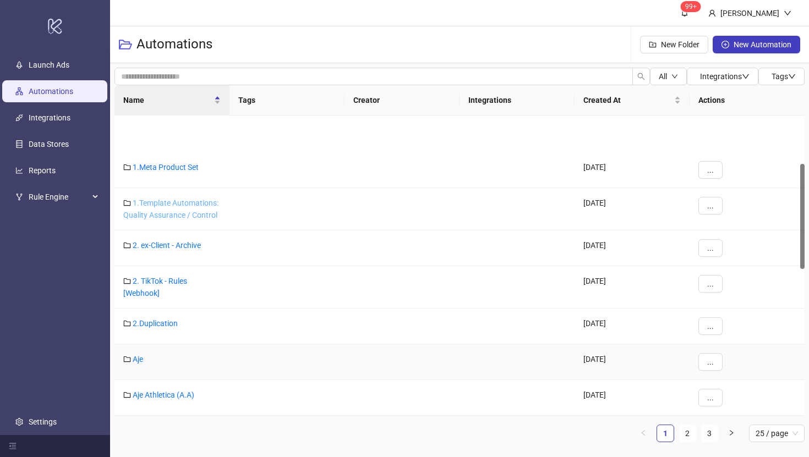
scroll to position [153, 0]
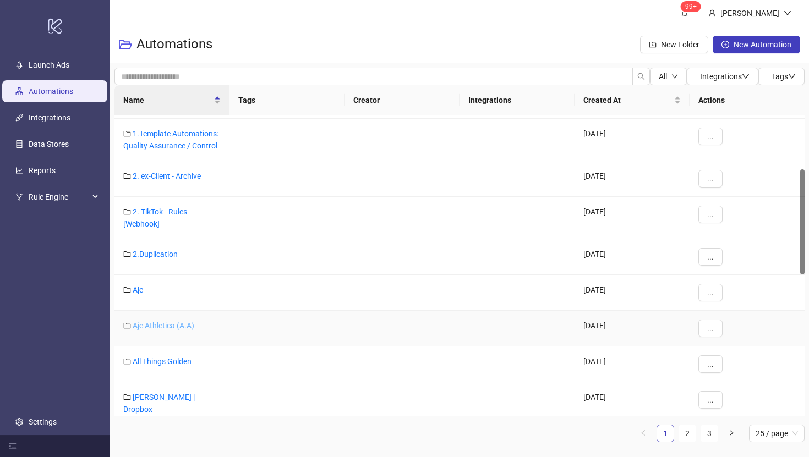
click at [173, 323] on link "Aje Athletica (A.A)" at bounding box center [164, 325] width 62 height 9
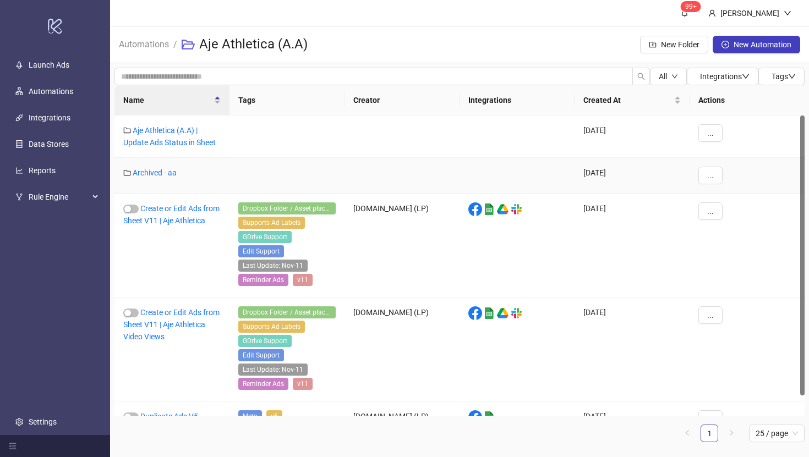
scroll to position [21, 0]
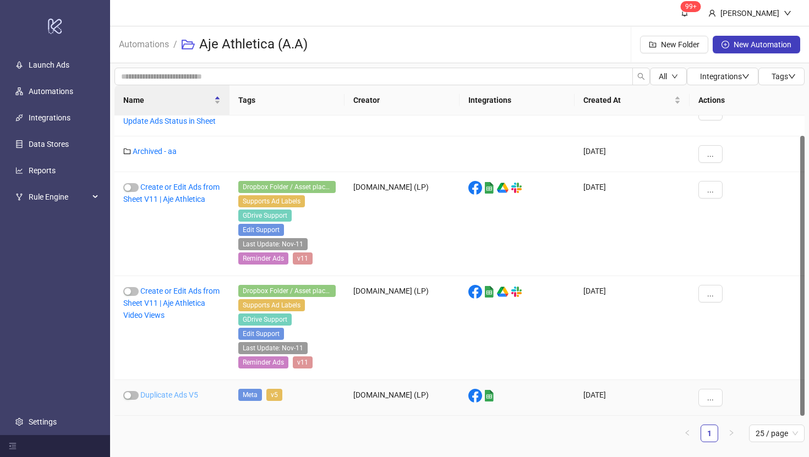
click at [151, 395] on link "Duplicate Ads V5" at bounding box center [169, 395] width 58 height 9
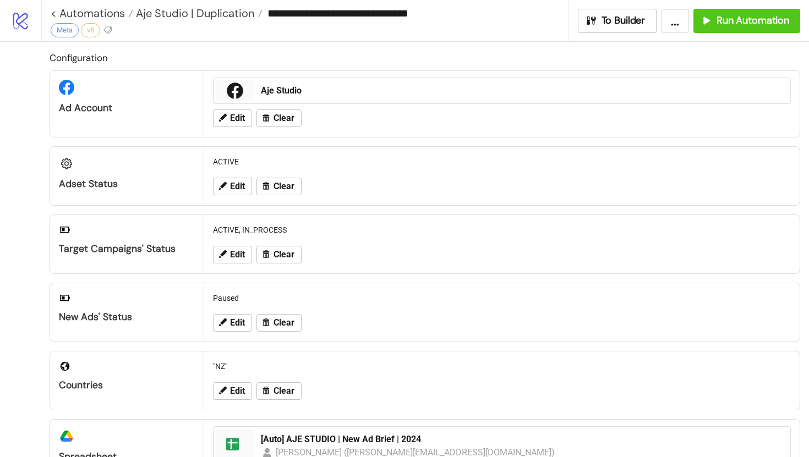
type input "**********"
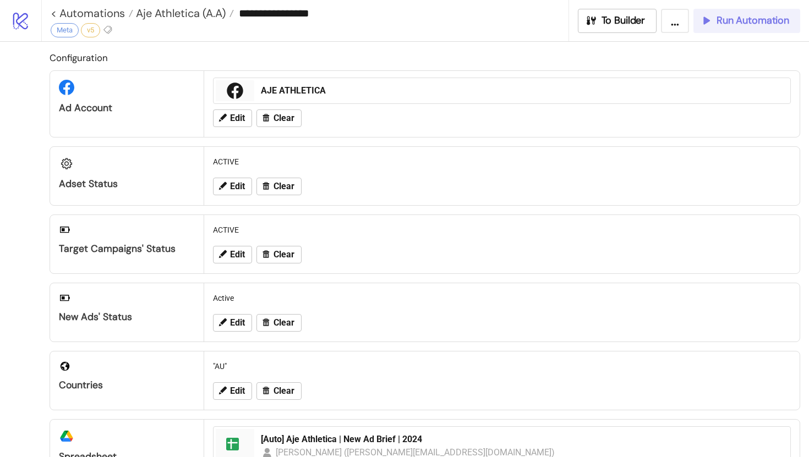
click at [738, 27] on button "Run Automation" at bounding box center [747, 21] width 107 height 24
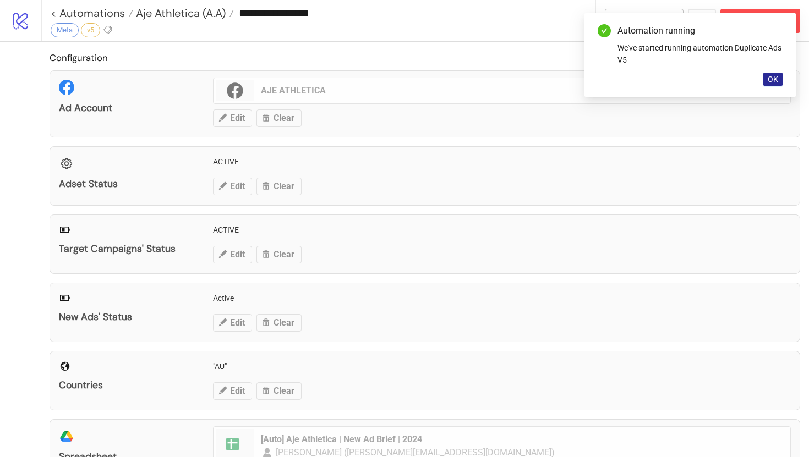
click at [769, 78] on span "OK" at bounding box center [773, 79] width 10 height 9
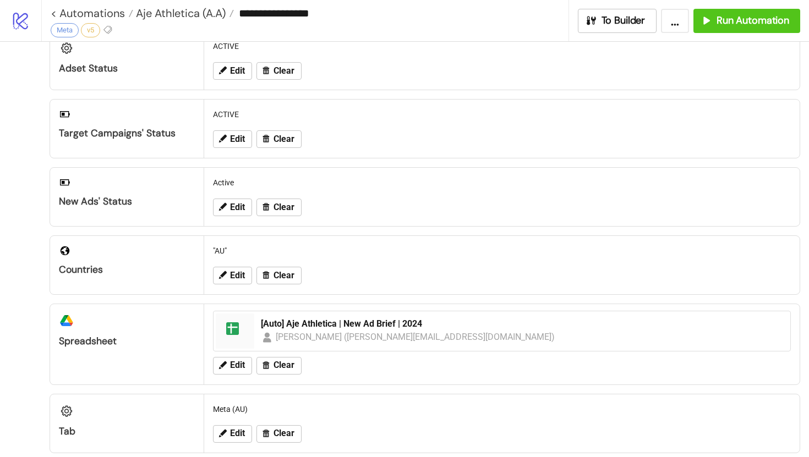
scroll to position [20, 0]
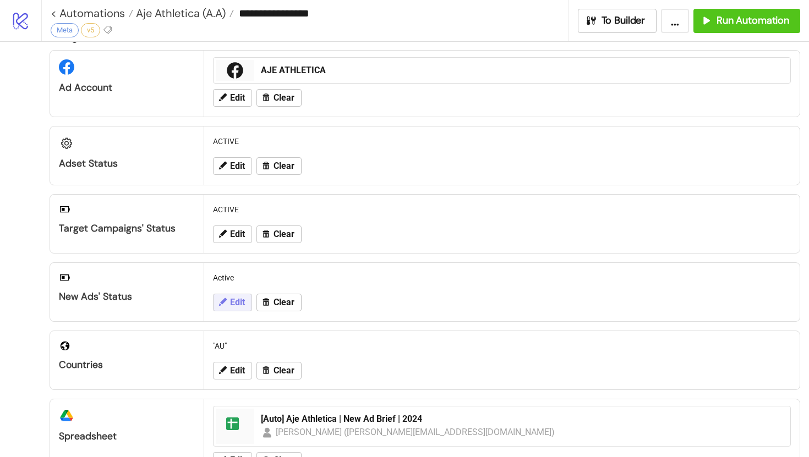
click at [234, 298] on span "Edit" at bounding box center [237, 303] width 15 height 10
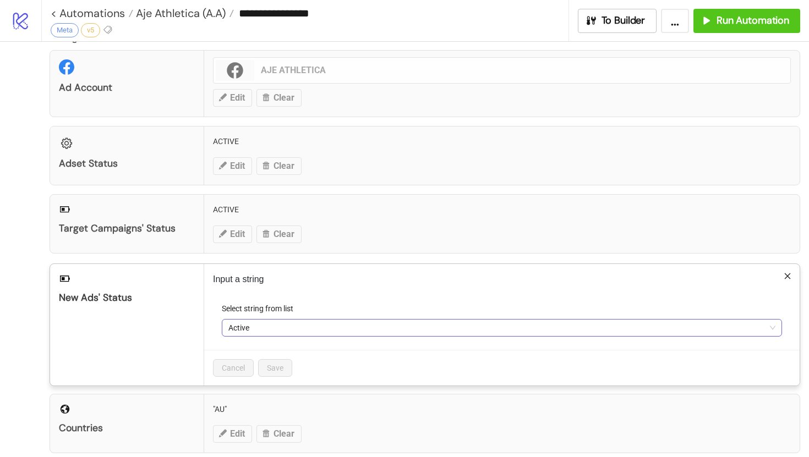
click at [259, 329] on span "Active" at bounding box center [501, 328] width 547 height 17
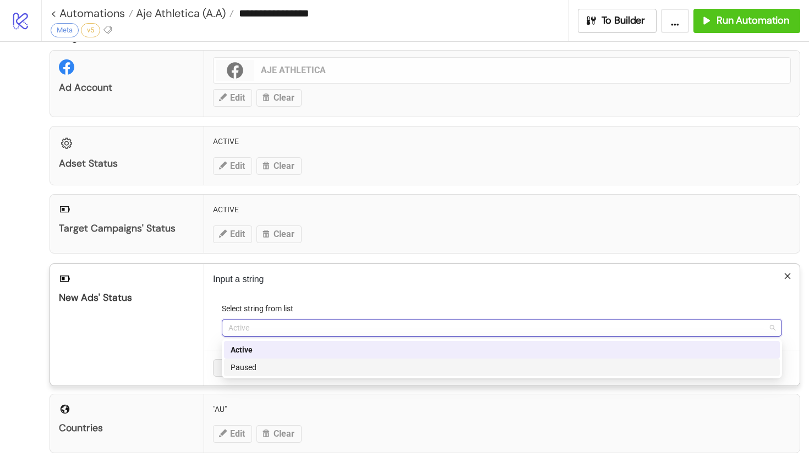
click at [281, 367] on div "Paused" at bounding box center [502, 368] width 543 height 12
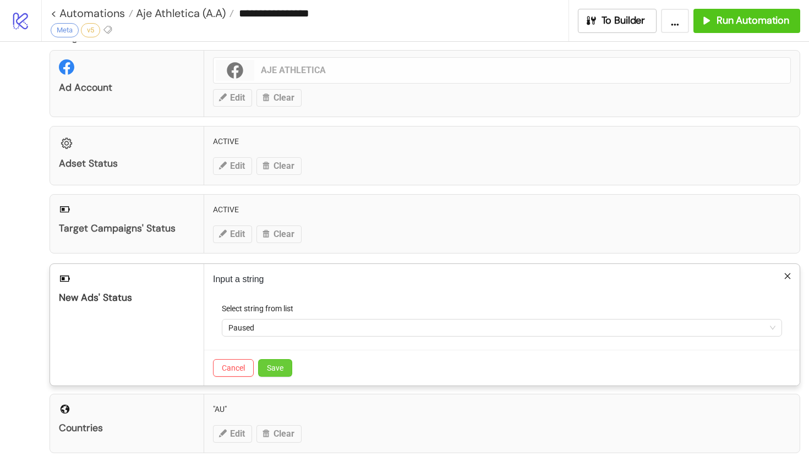
click at [276, 367] on span "Save" at bounding box center [275, 368] width 17 height 9
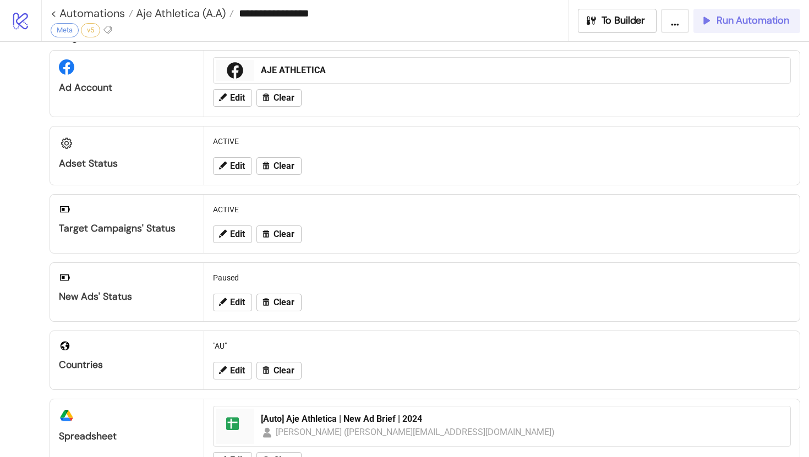
click at [735, 25] on span "Run Automation" at bounding box center [753, 20] width 73 height 13
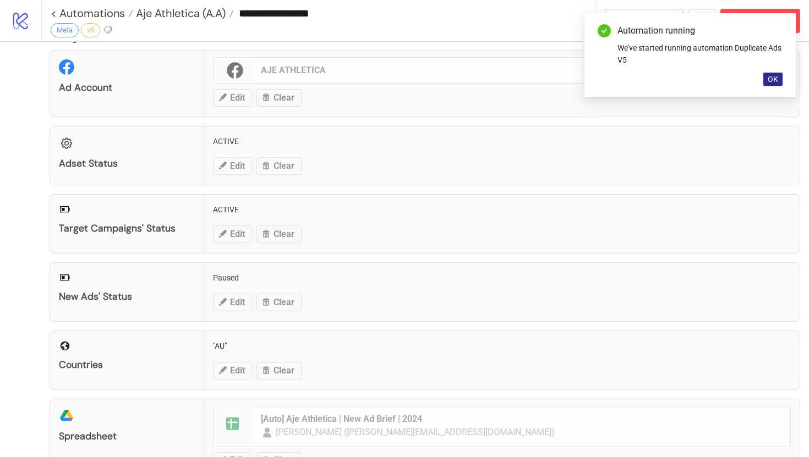
click at [772, 81] on span "OK" at bounding box center [773, 79] width 10 height 9
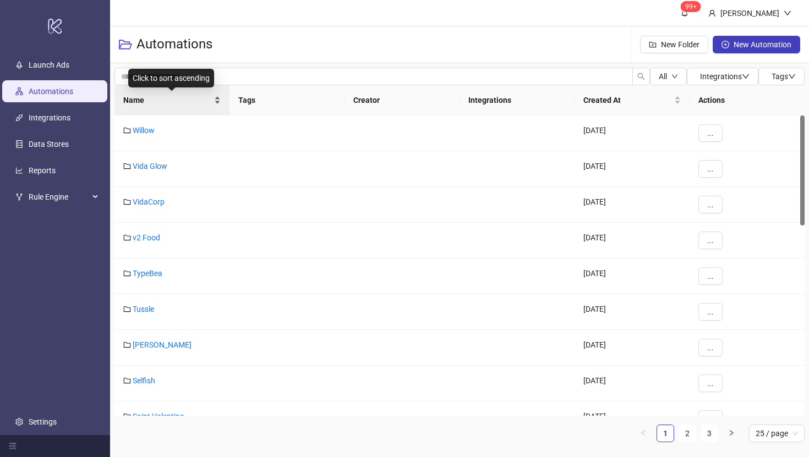
click at [137, 100] on span "Name" at bounding box center [167, 100] width 89 height 12
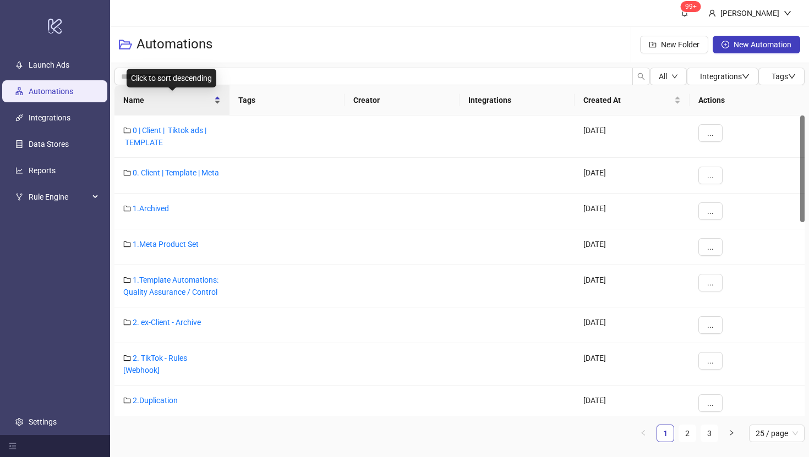
click at [216, 105] on div "Name" at bounding box center [171, 100] width 97 height 12
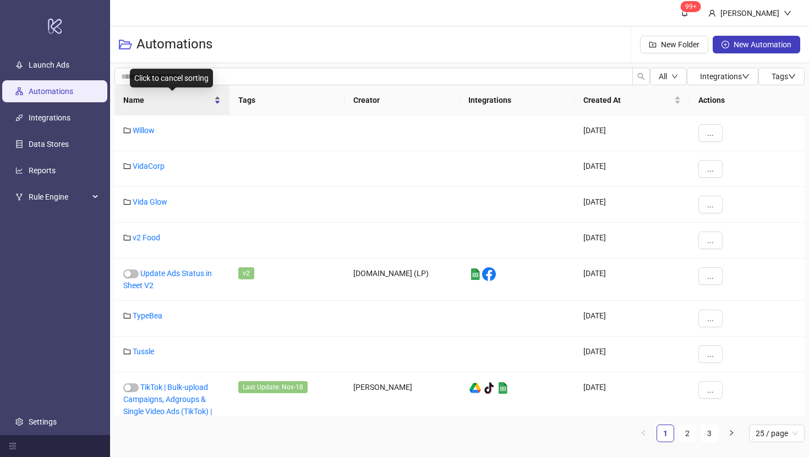
click at [216, 105] on div "Name" at bounding box center [171, 100] width 97 height 12
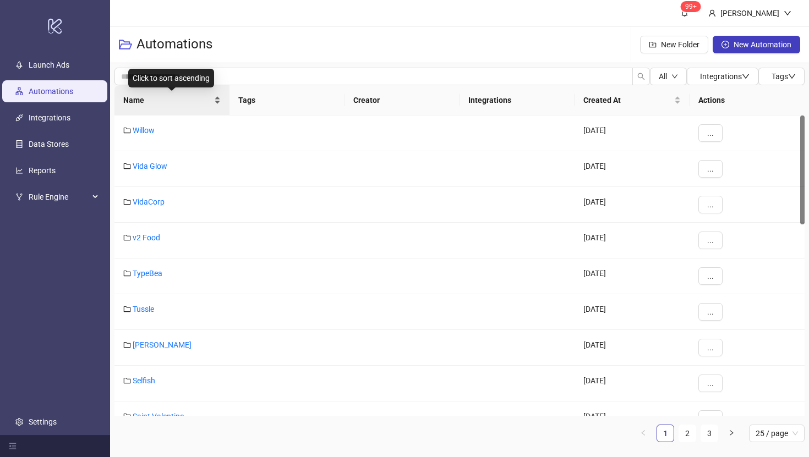
click at [217, 103] on div "Name" at bounding box center [171, 100] width 97 height 12
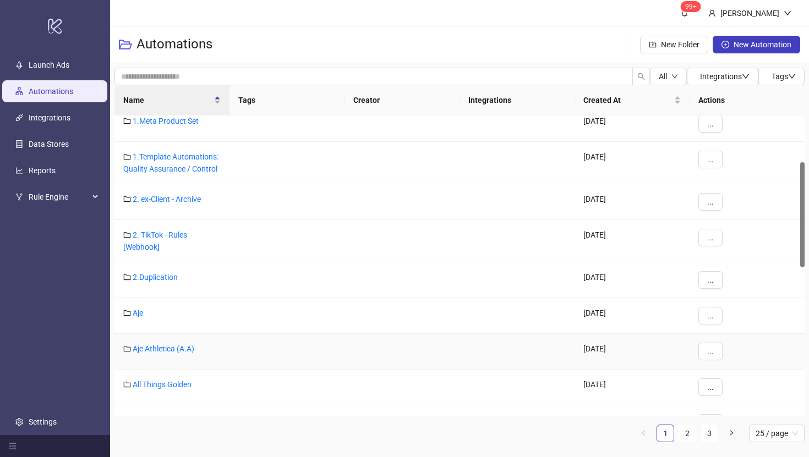
scroll to position [132, 0]
click at [137, 315] on div "Aje" at bounding box center [172, 314] width 115 height 36
click at [137, 311] on link "Aje" at bounding box center [138, 311] width 10 height 9
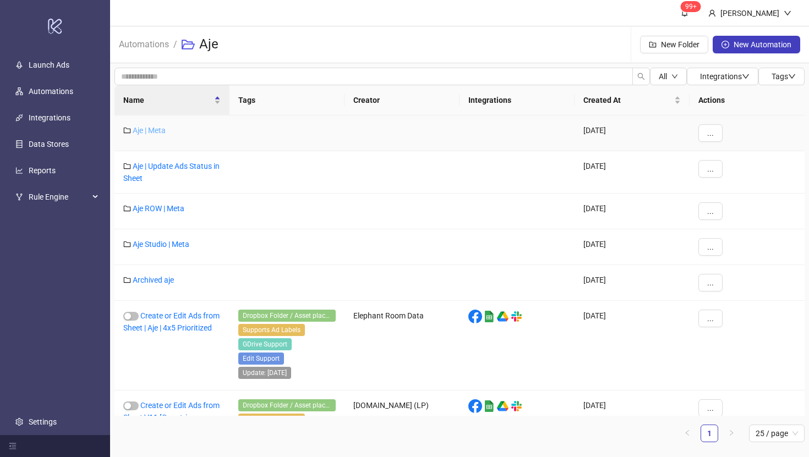
click at [149, 128] on link "Aje | Meta" at bounding box center [149, 130] width 33 height 9
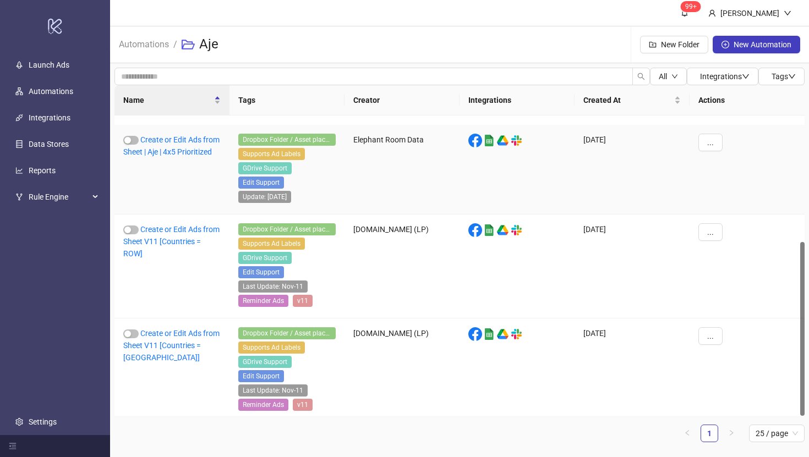
scroll to position [219, 0]
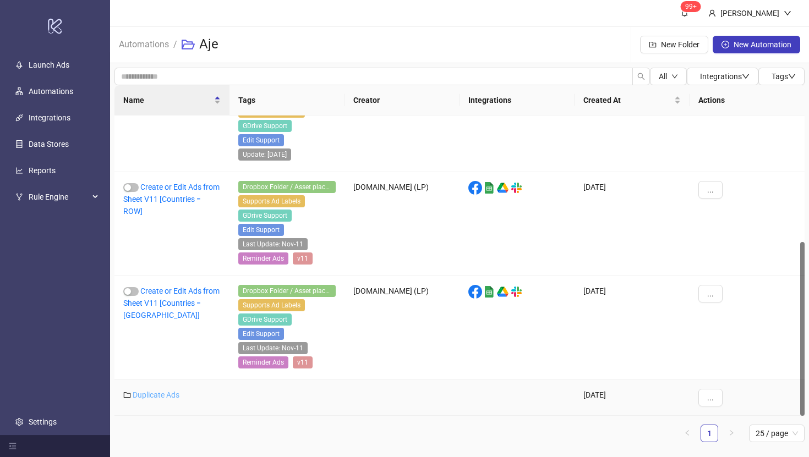
click at [150, 392] on link "Duplicate Ads" at bounding box center [156, 395] width 47 height 9
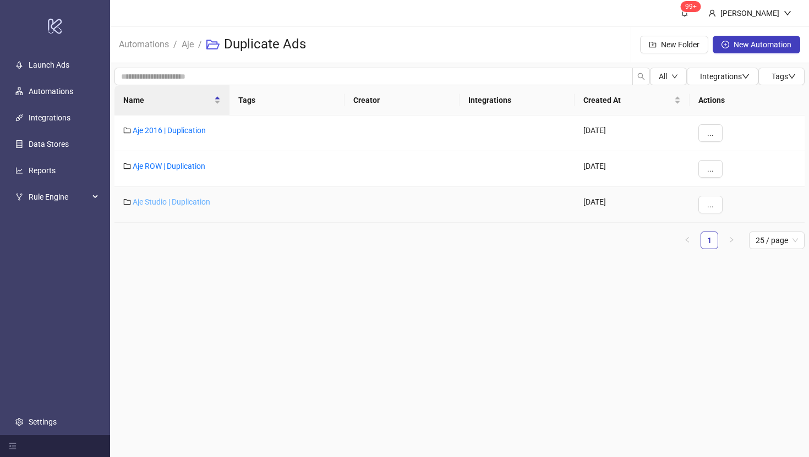
click at [175, 201] on link "Aje Studio | Duplication" at bounding box center [172, 202] width 78 height 9
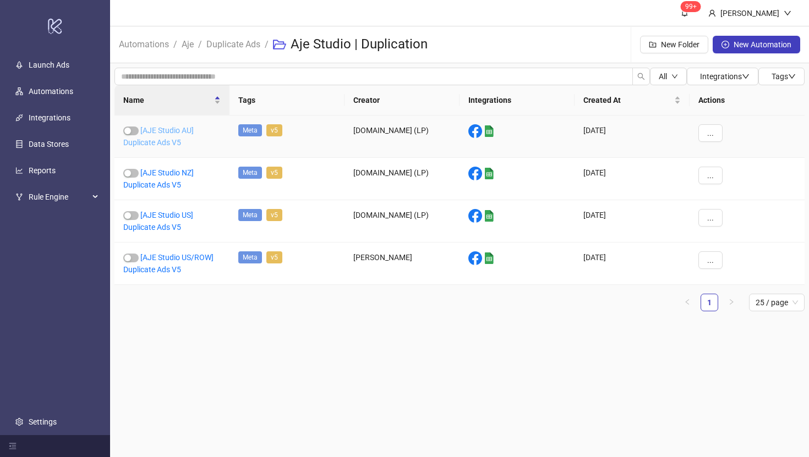
click at [160, 133] on link "[AJE Studio AU] Duplicate Ads V5" at bounding box center [158, 136] width 70 height 21
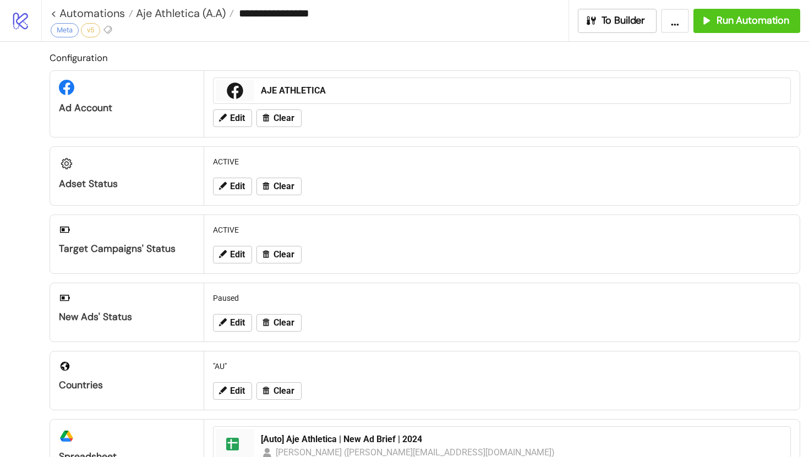
type input "**********"
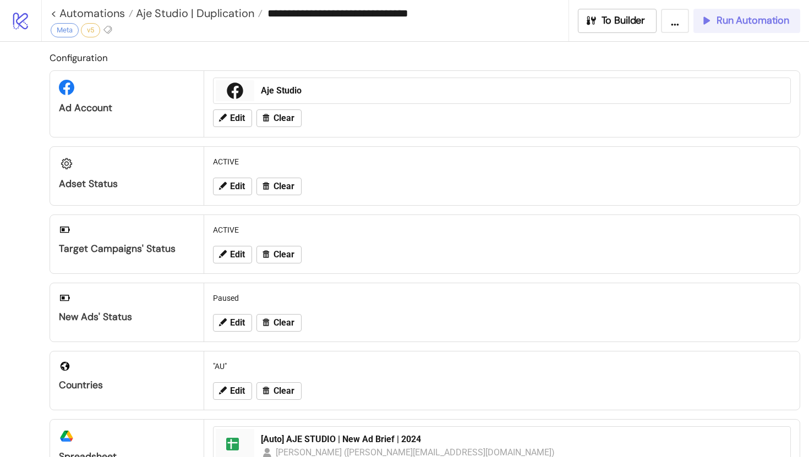
click at [738, 26] on span "Run Automation" at bounding box center [753, 20] width 73 height 13
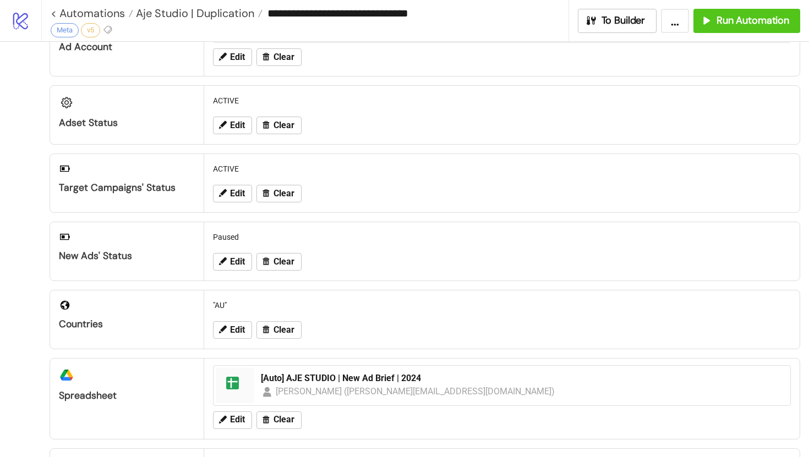
scroll to position [60, 0]
